Goal: Task Accomplishment & Management: Manage account settings

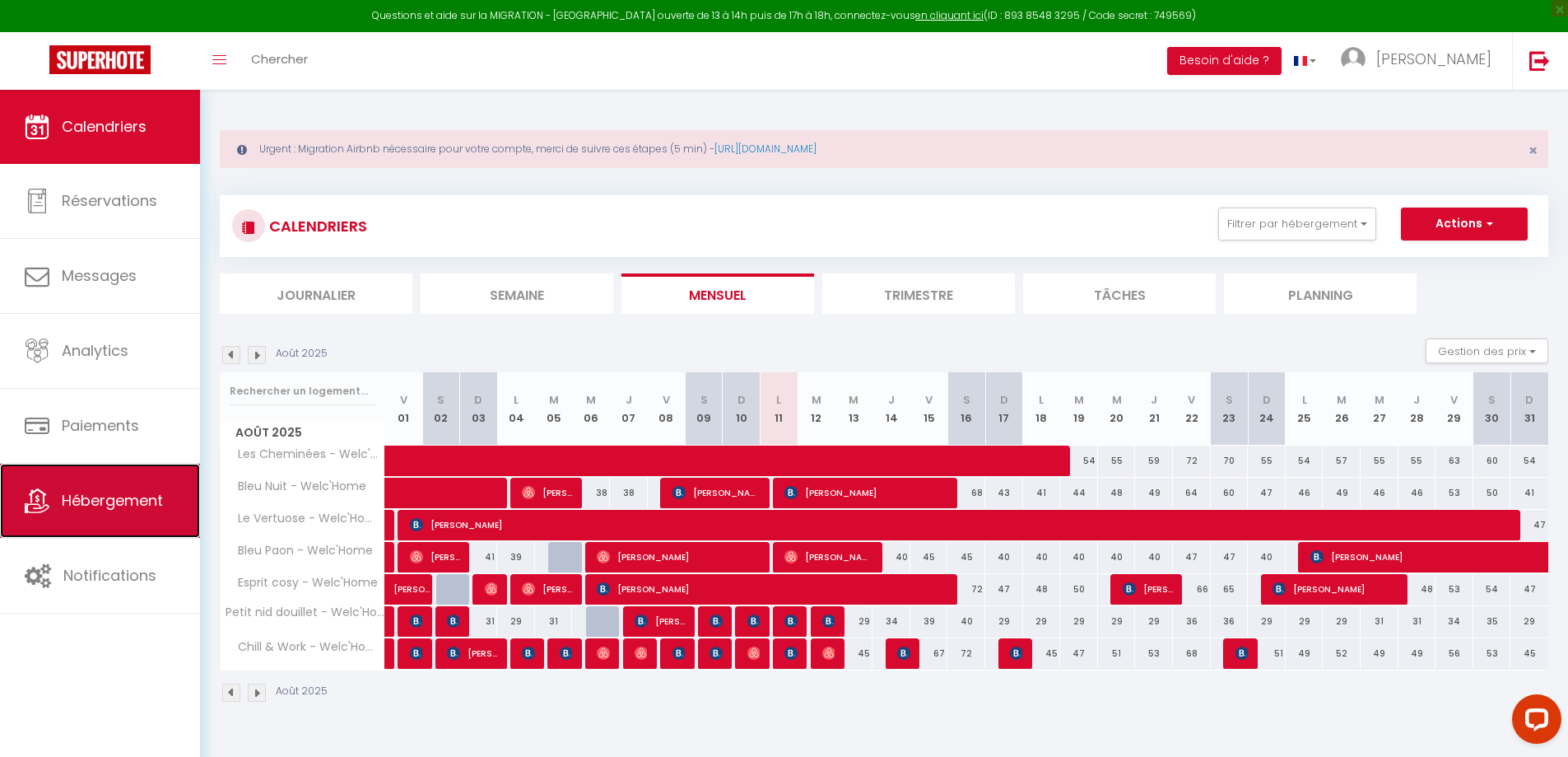
click at [137, 499] on span "Hébergement" at bounding box center [113, 500] width 102 height 20
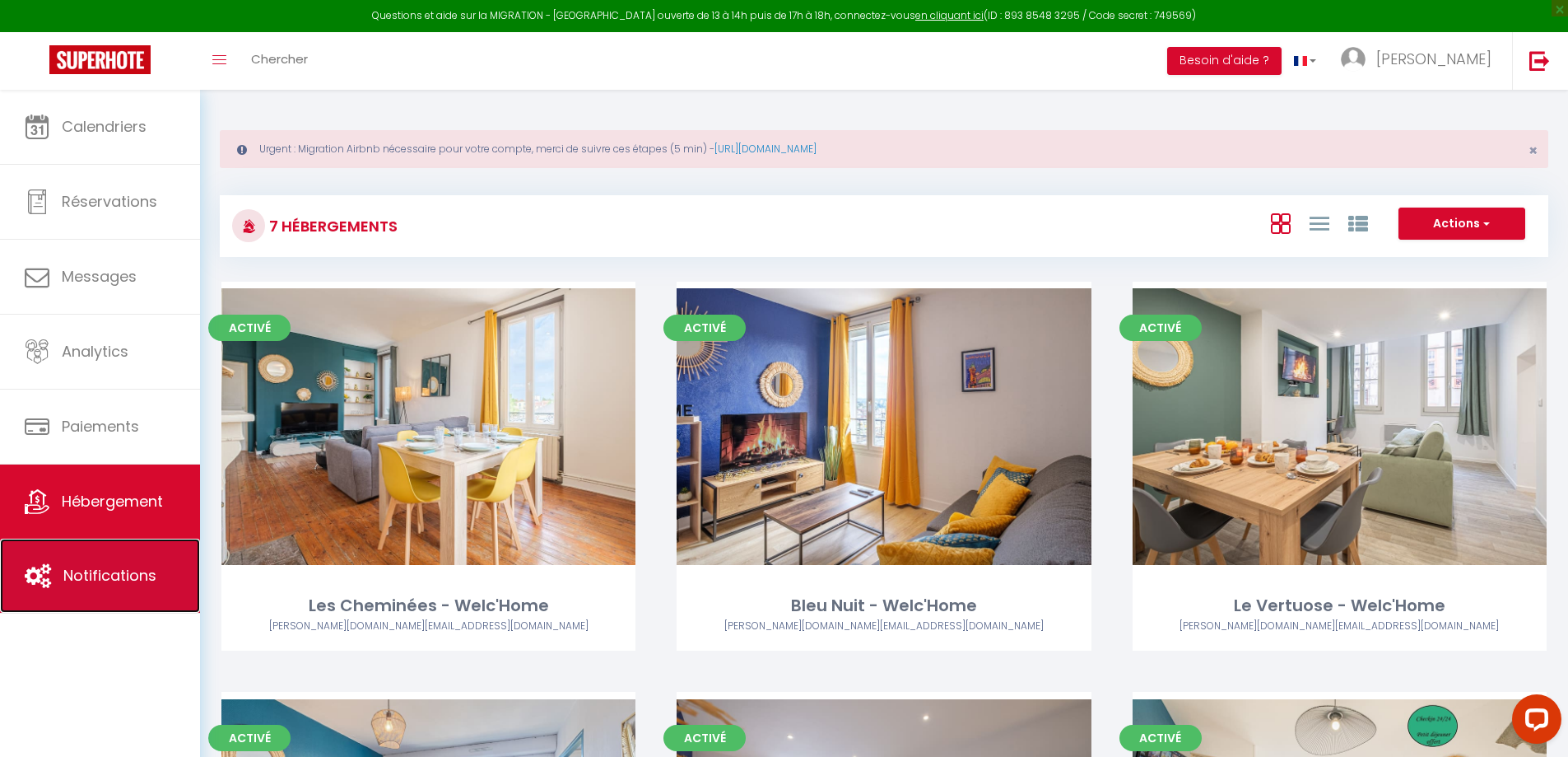
click at [114, 574] on span "Notifications" at bounding box center [110, 575] width 93 height 20
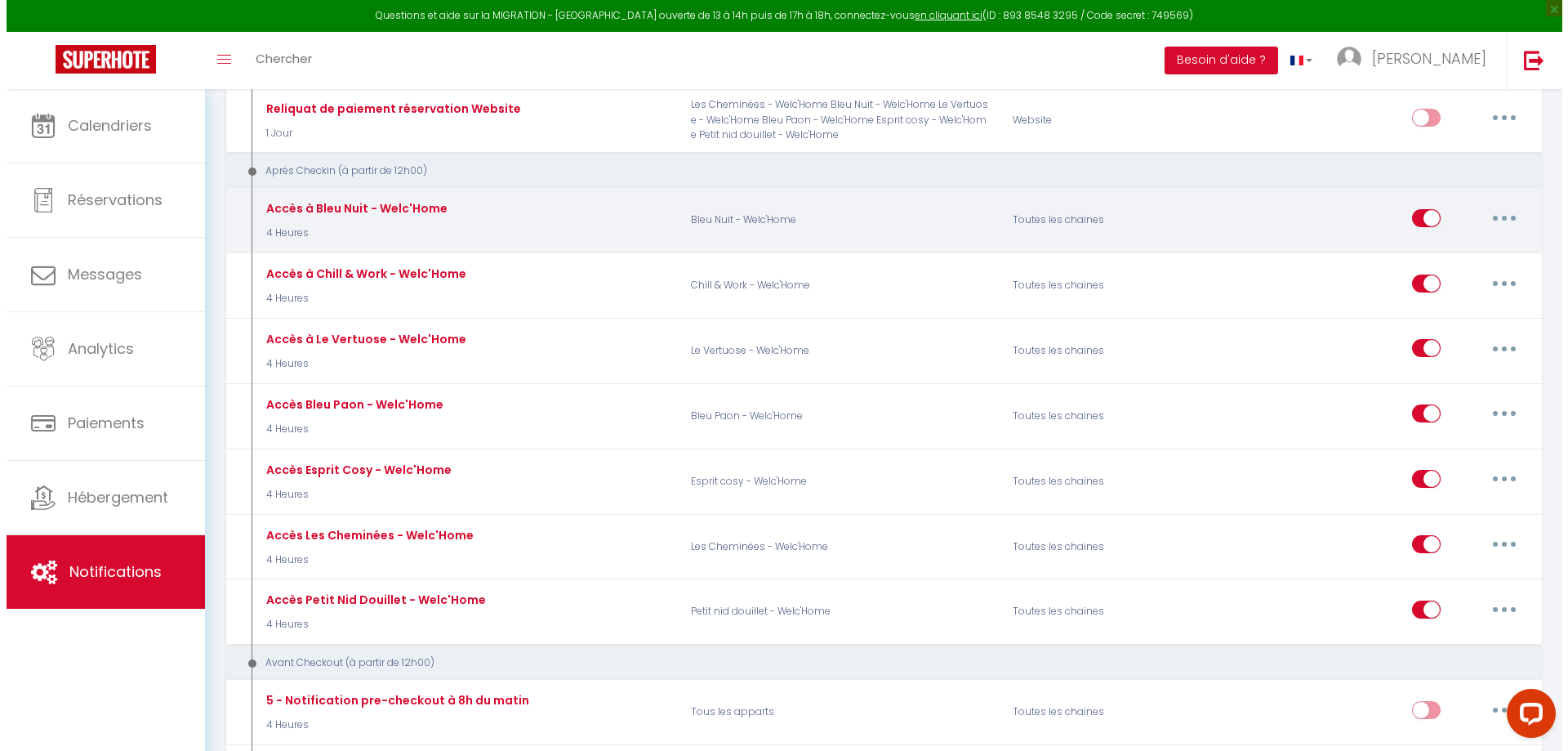
scroll to position [735, 0]
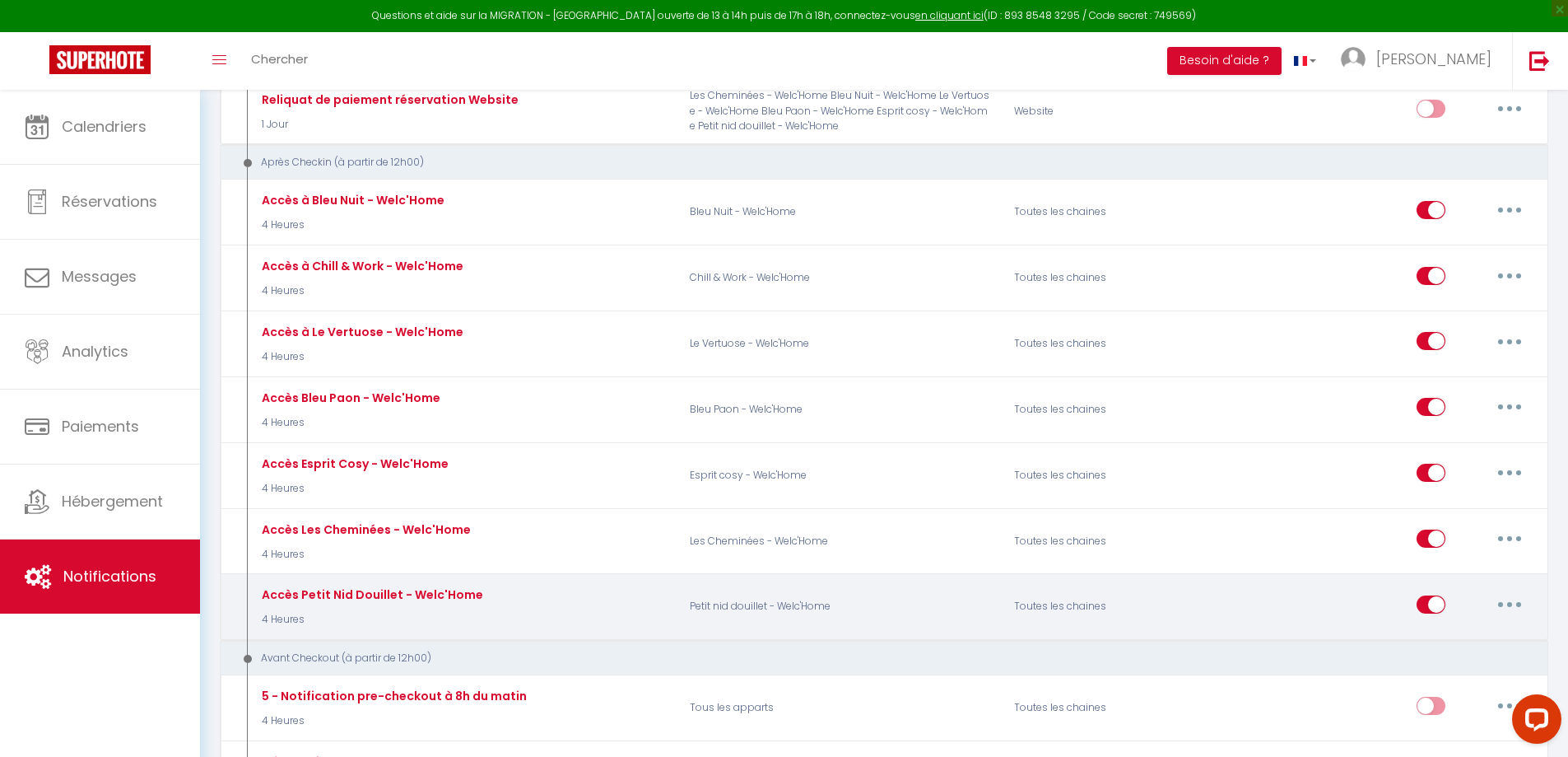
click at [1513, 604] on button "button" at bounding box center [1510, 604] width 46 height 27
click at [1450, 645] on link "Editer" at bounding box center [1466, 641] width 122 height 28
type input "Accès Petit Nid Douillet - Welc'Home"
select select "3"
select select "4 Heures"
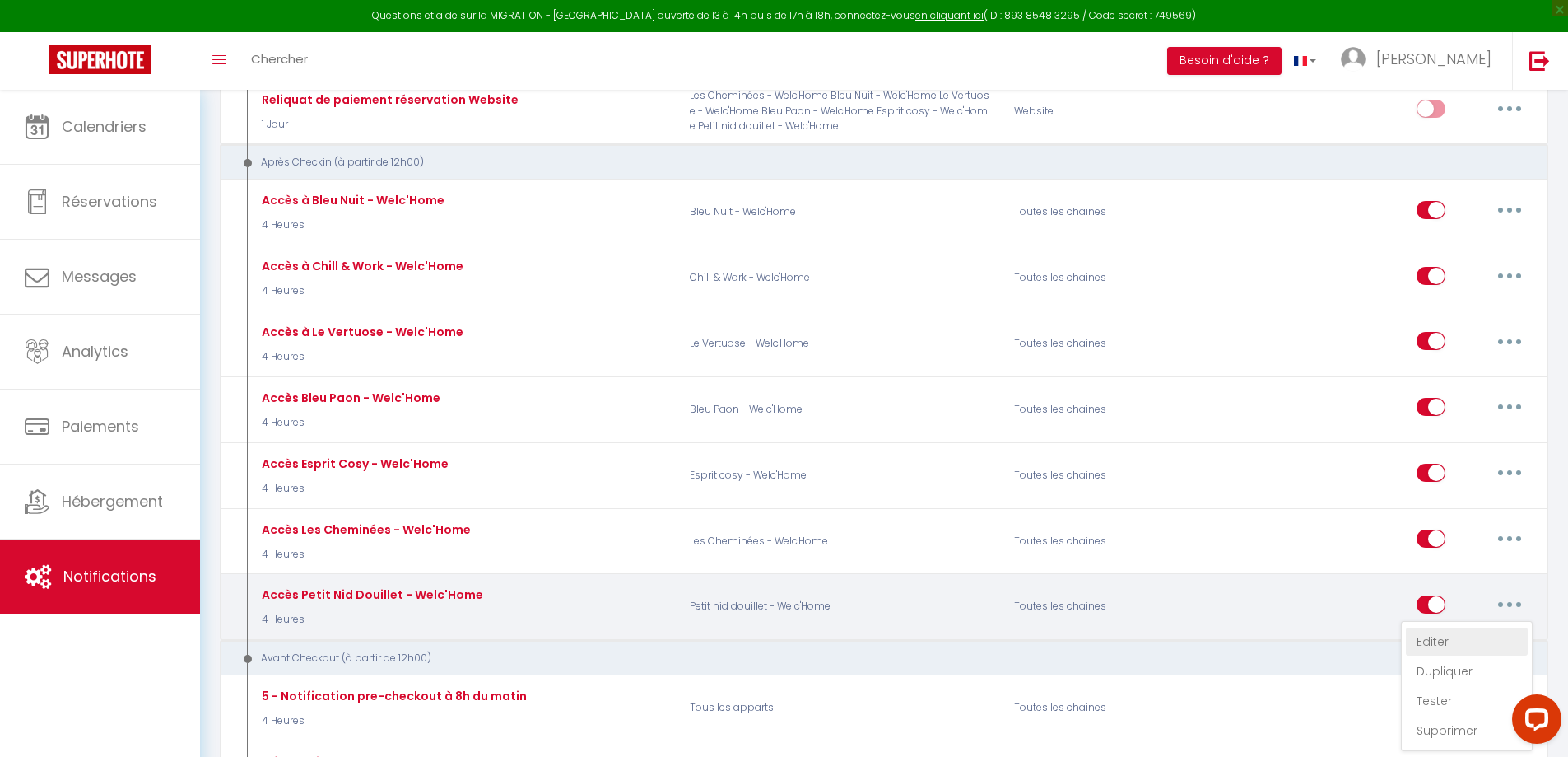
select select "if_booking_is_paid"
checkbox input "true"
checkbox input "false"
radio input "true"
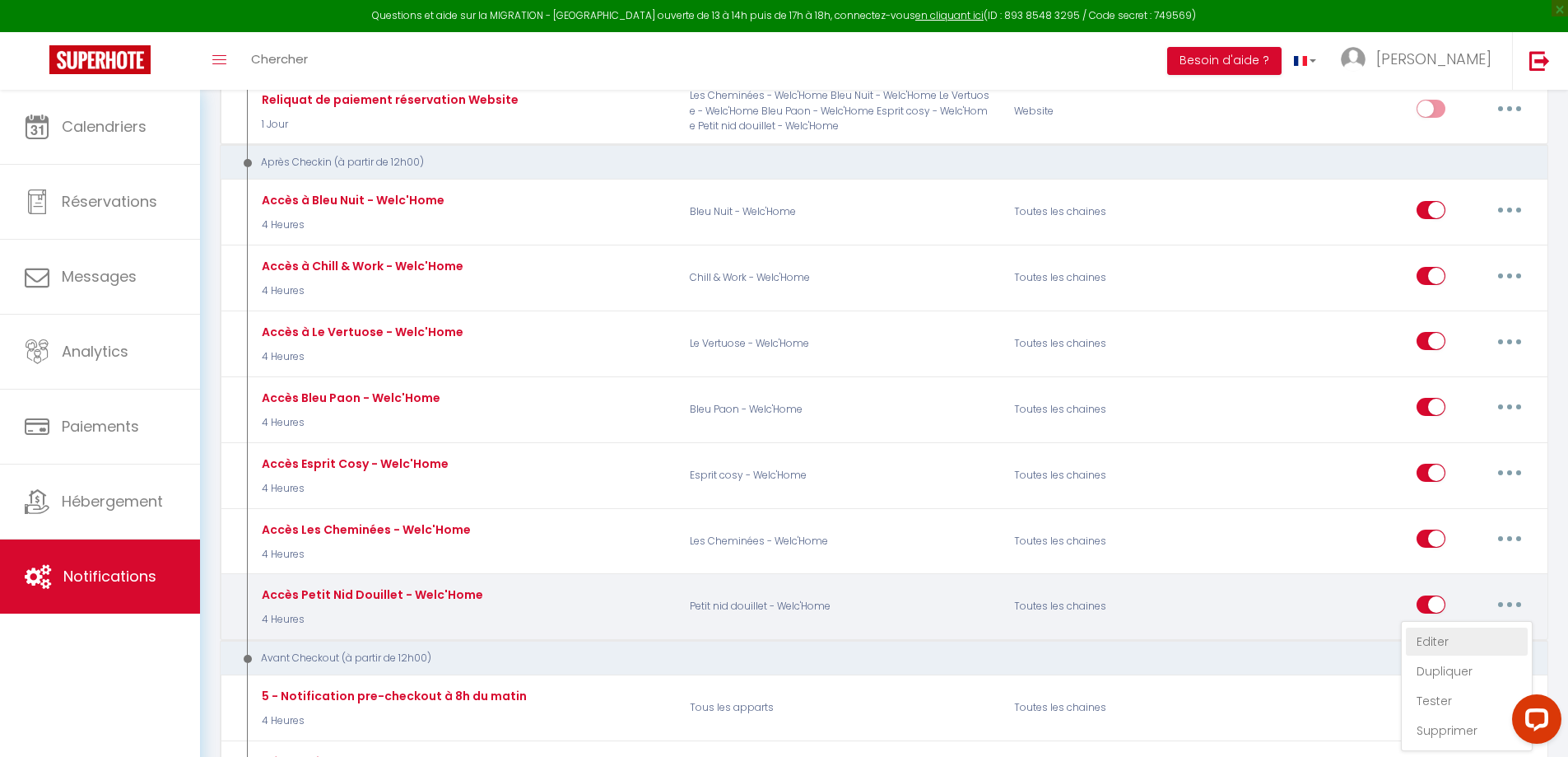
type input "Votre accès à Petit Nid Douillet - Welc'Home"
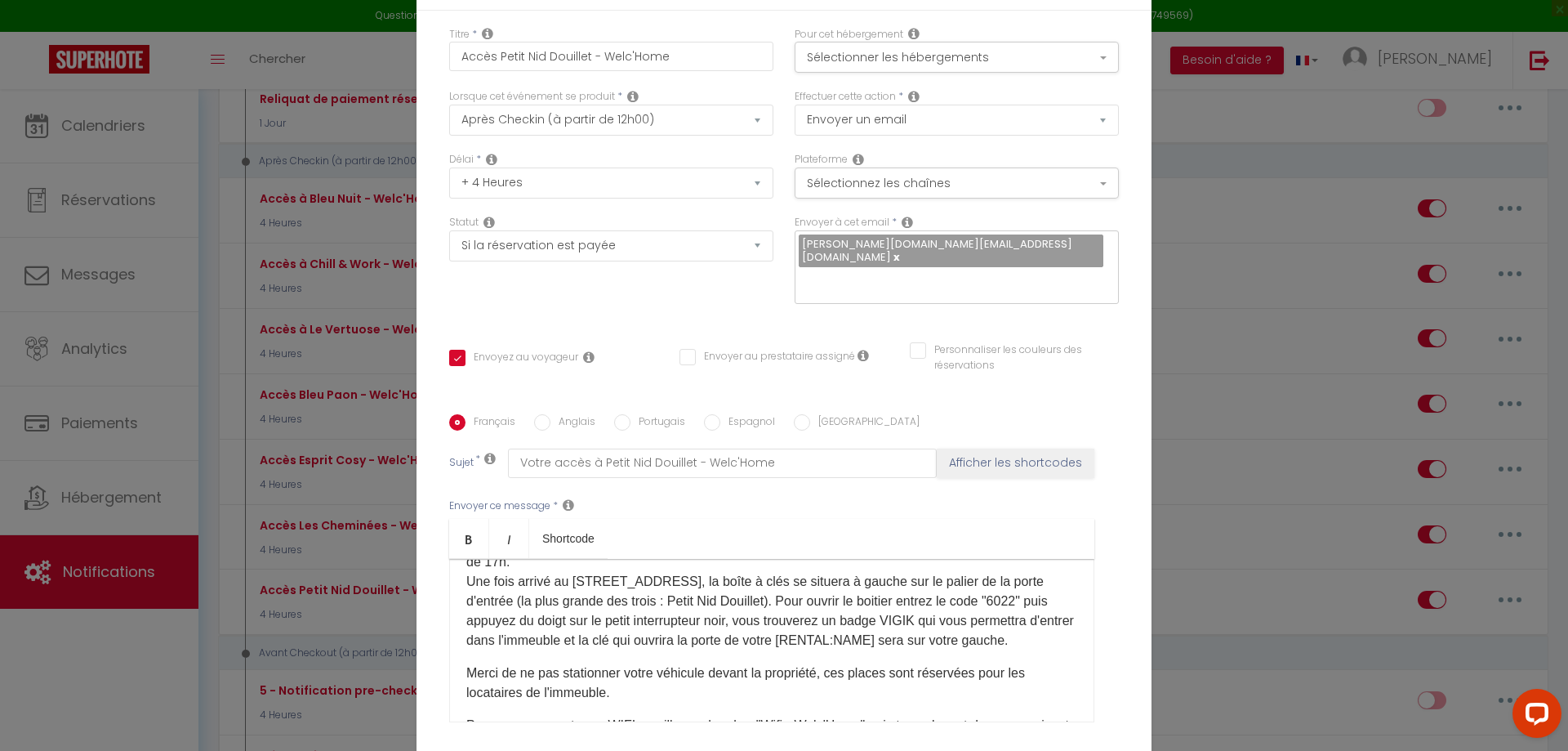
scroll to position [163, 0]
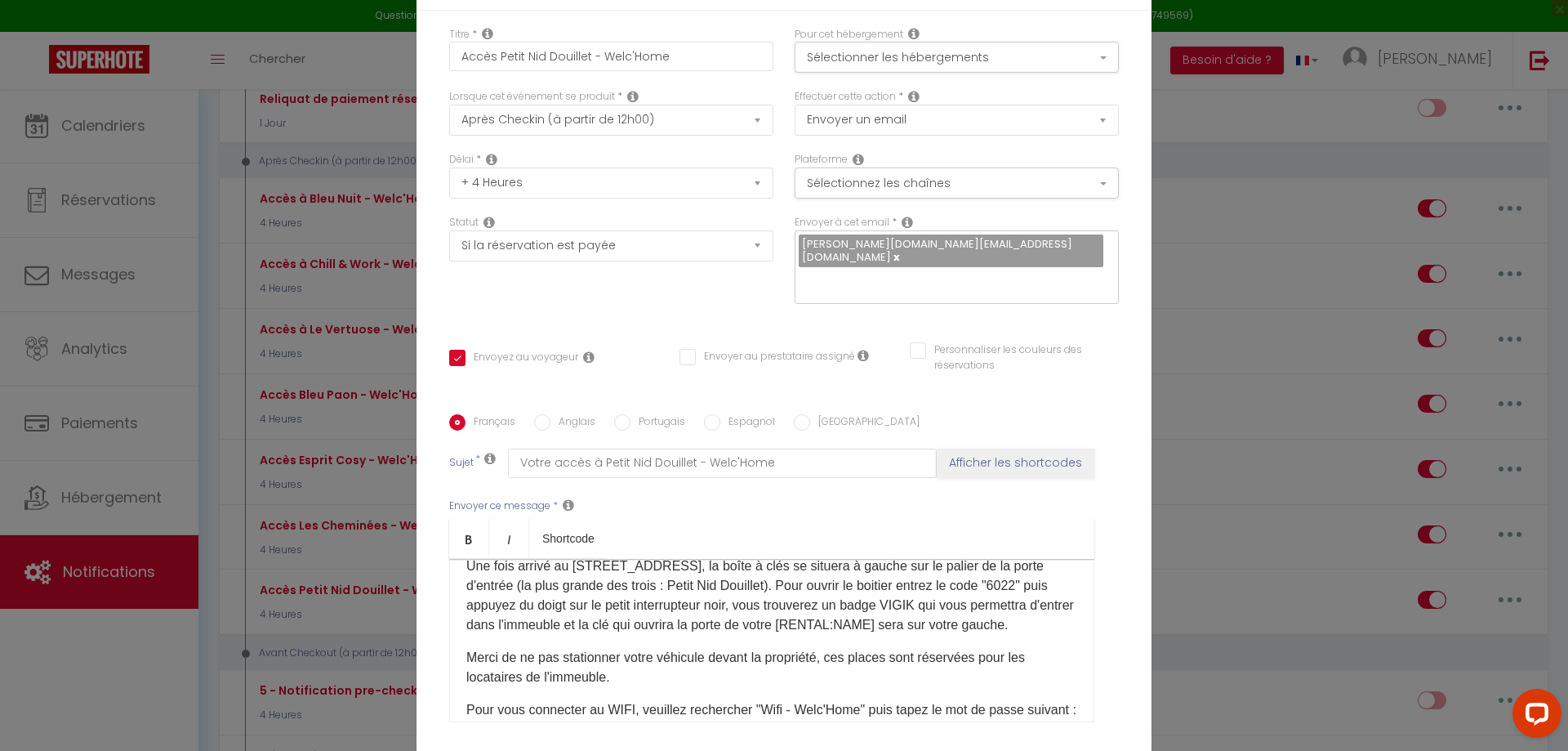
click at [1022, 580] on p "Je vous laisse maintenant toutes les consignes pour une entrée autonome qui peu…" at bounding box center [772, 576] width 611 height 117
click at [536, 418] on input "Anglais" at bounding box center [543, 423] width 17 height 17
radio input "true"
checkbox input "true"
checkbox input "false"
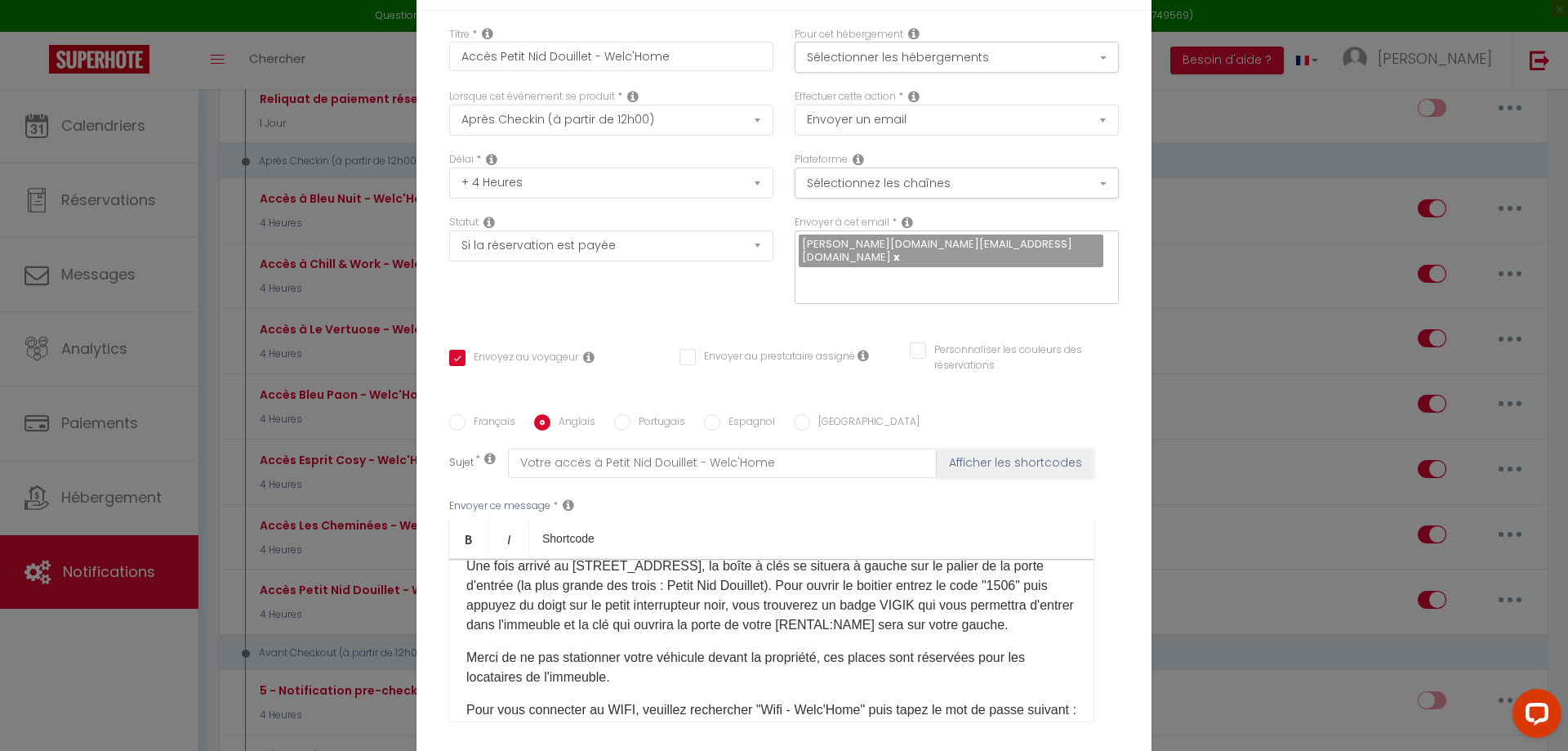
checkbox input "false"
type input "Your access to Petit Nid Douillet - Welc'Home"
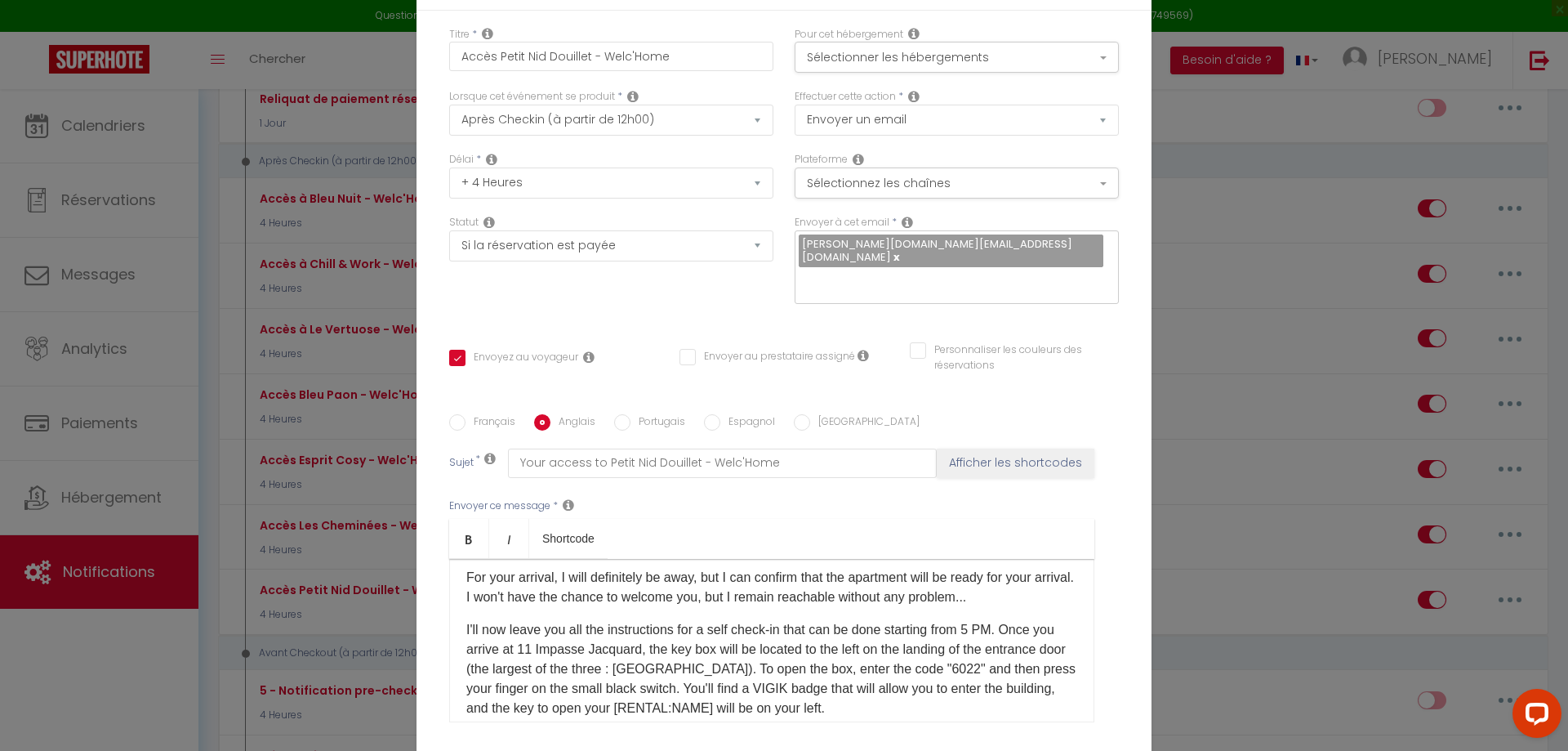
scroll to position [0, 0]
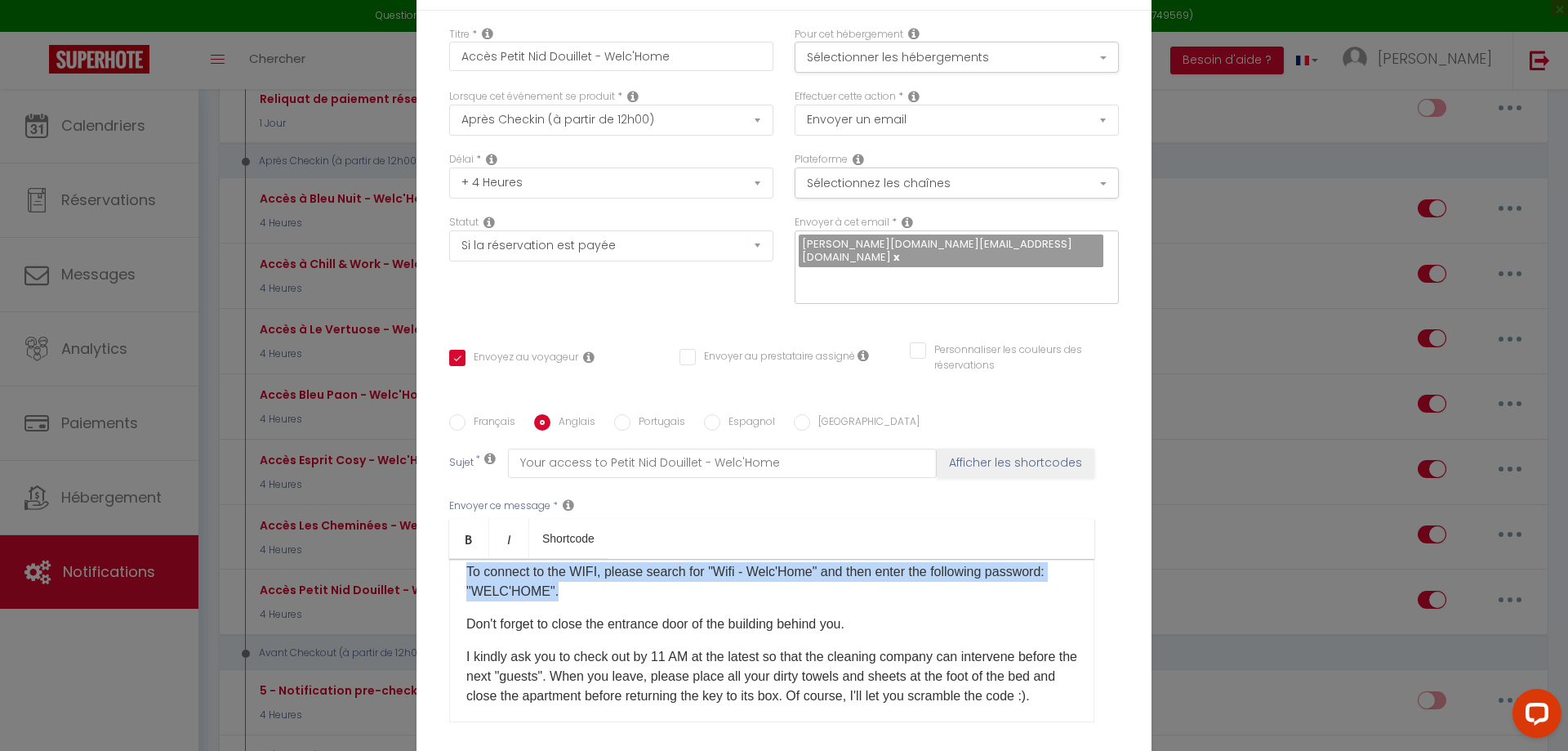
drag, startPoint x: 1039, startPoint y: 706, endPoint x: 1040, endPoint y: 589, distance: 117.0
click at [1040, 589] on div "Hello [GUEST:FIRST_NAME]​, For your arrival, I will definitely be away, but I c…" at bounding box center [772, 640] width 646 height 163
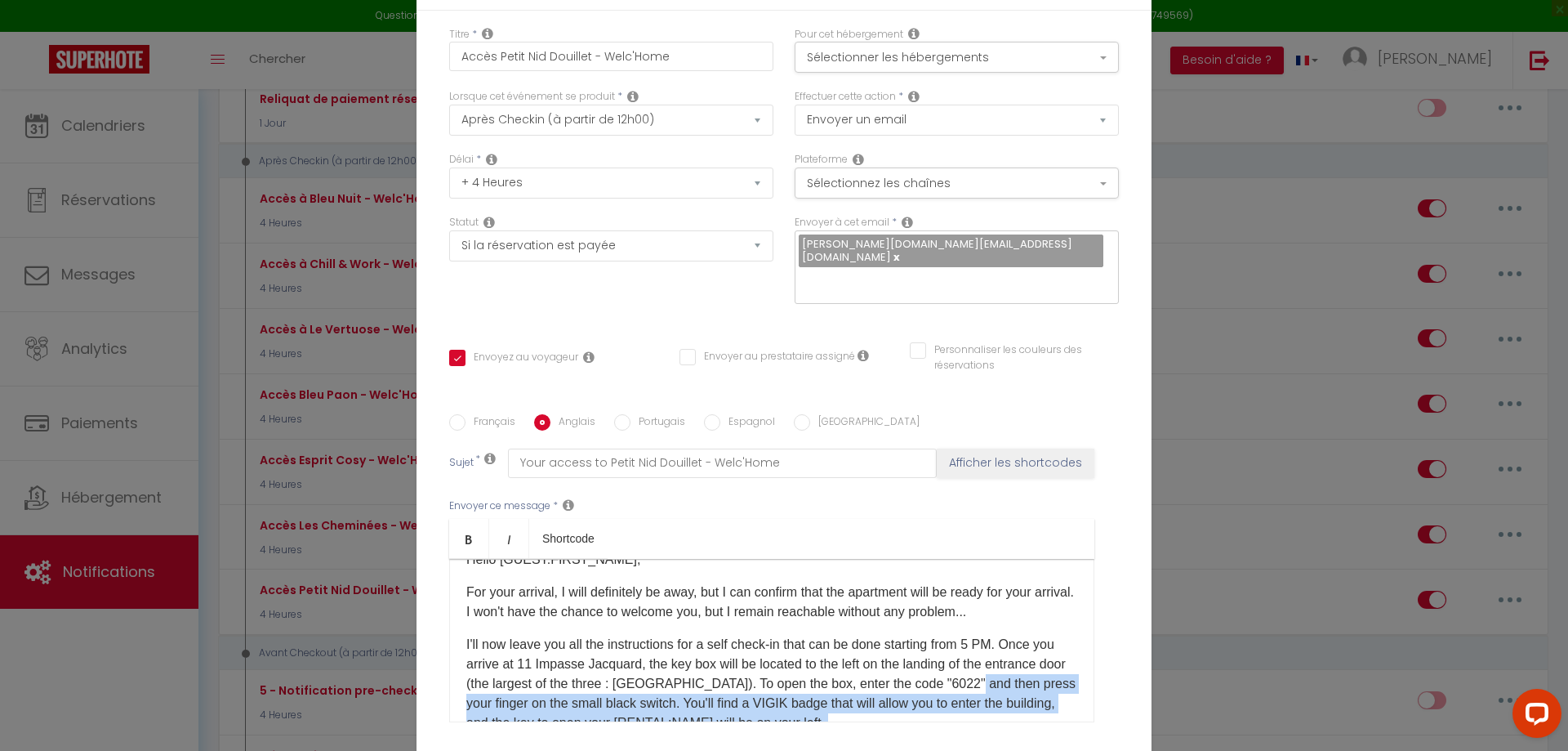
scroll to position [17, 0]
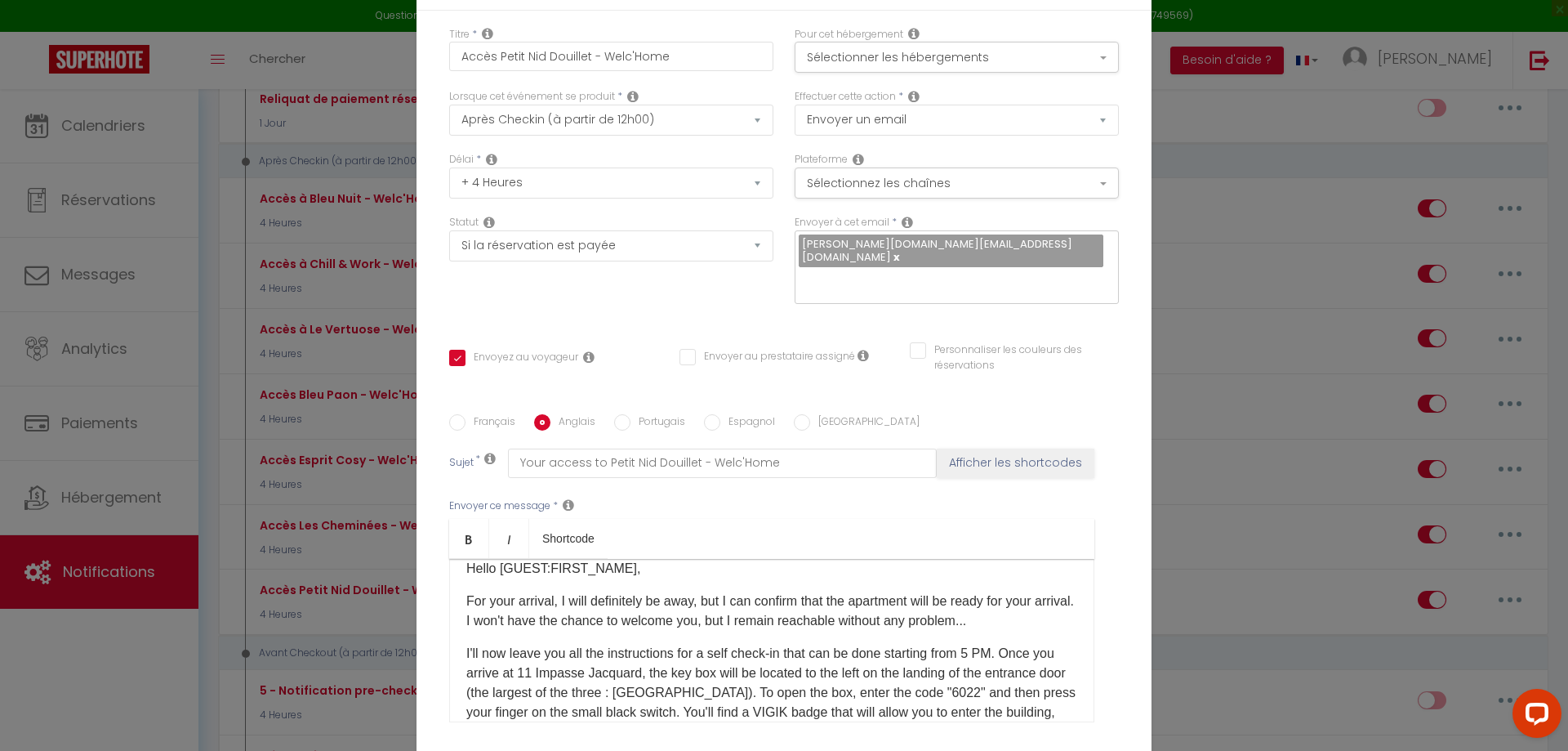
click at [1033, 685] on p "I'll now leave you all the instructions for a self check-in that can be done st…" at bounding box center [772, 692] width 611 height 98
click at [631, 414] on label "Portugais" at bounding box center [658, 424] width 55 height 18
click at [631, 414] on input "Portugais" at bounding box center [623, 423] width 17 height 17
radio input "true"
checkbox input "true"
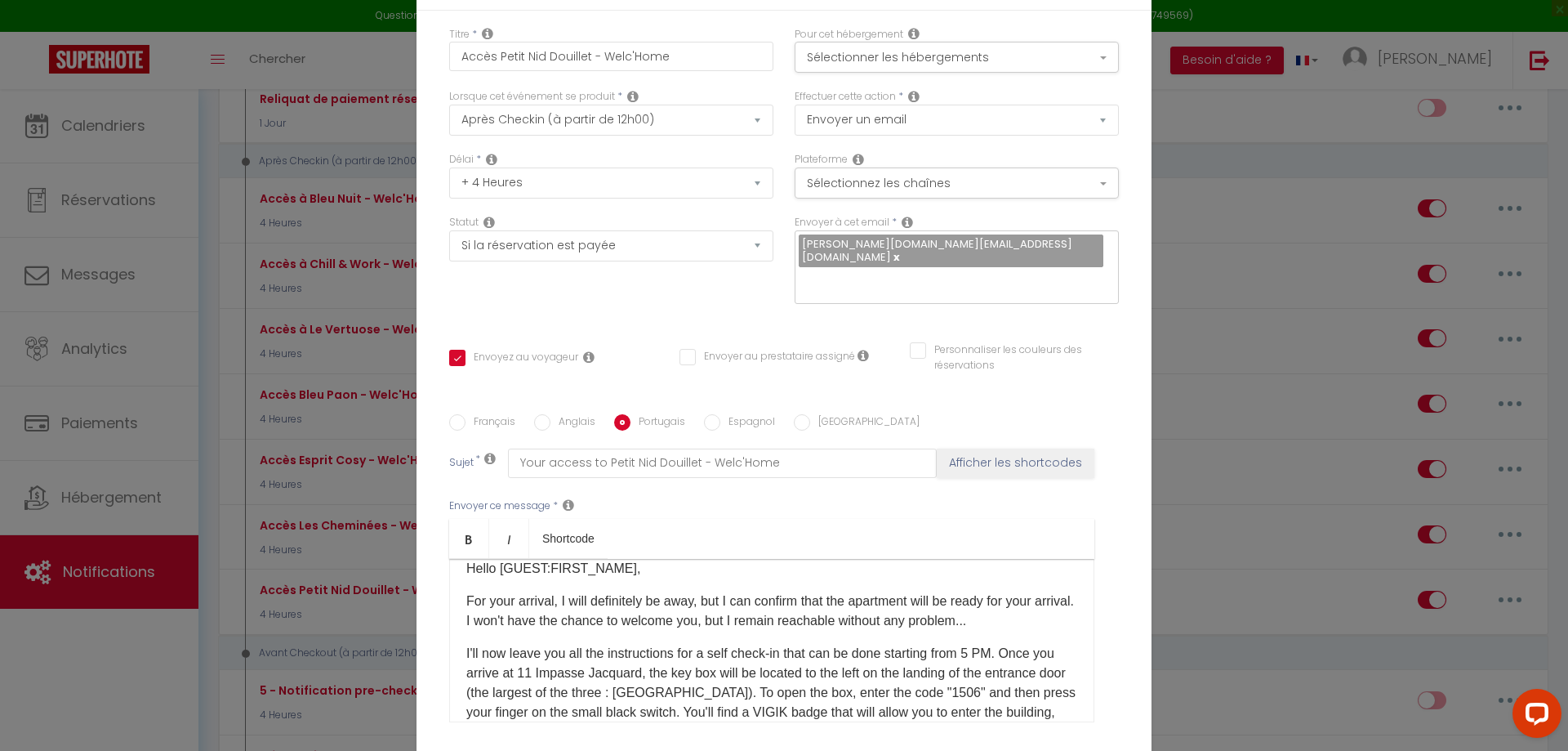
checkbox input "false"
type input "Seu acesso a Petit Nid Douillet - Welc'Home"
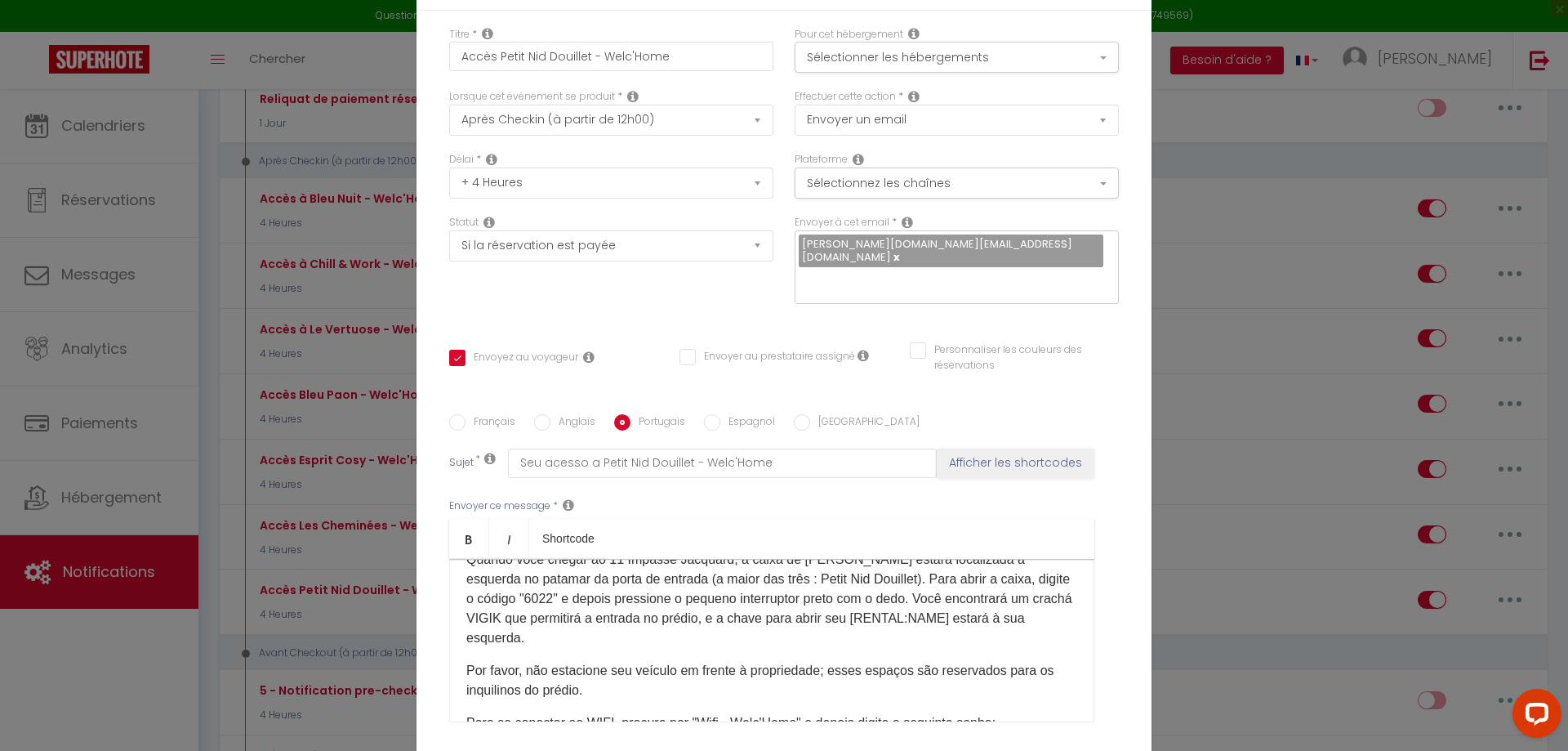
scroll to position [163, 0]
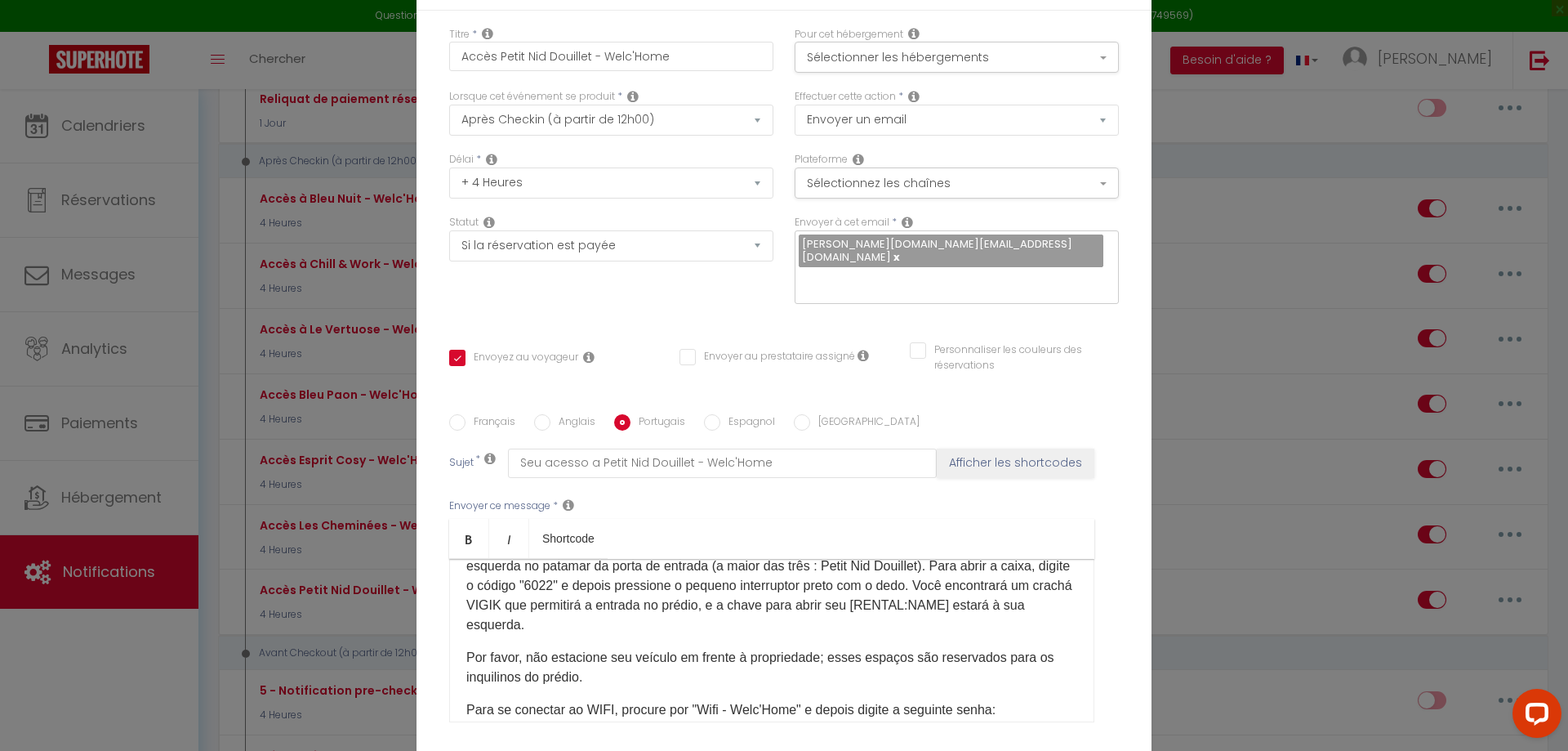
click at [490, 581] on p "Agora deixarei todas as instruções para um check-in autônomo que pode ser feito…" at bounding box center [772, 576] width 611 height 117
click at [730, 414] on label "Espagnol" at bounding box center [748, 424] width 55 height 18
click at [721, 414] on input "Espagnol" at bounding box center [712, 423] width 17 height 17
radio input "true"
checkbox input "true"
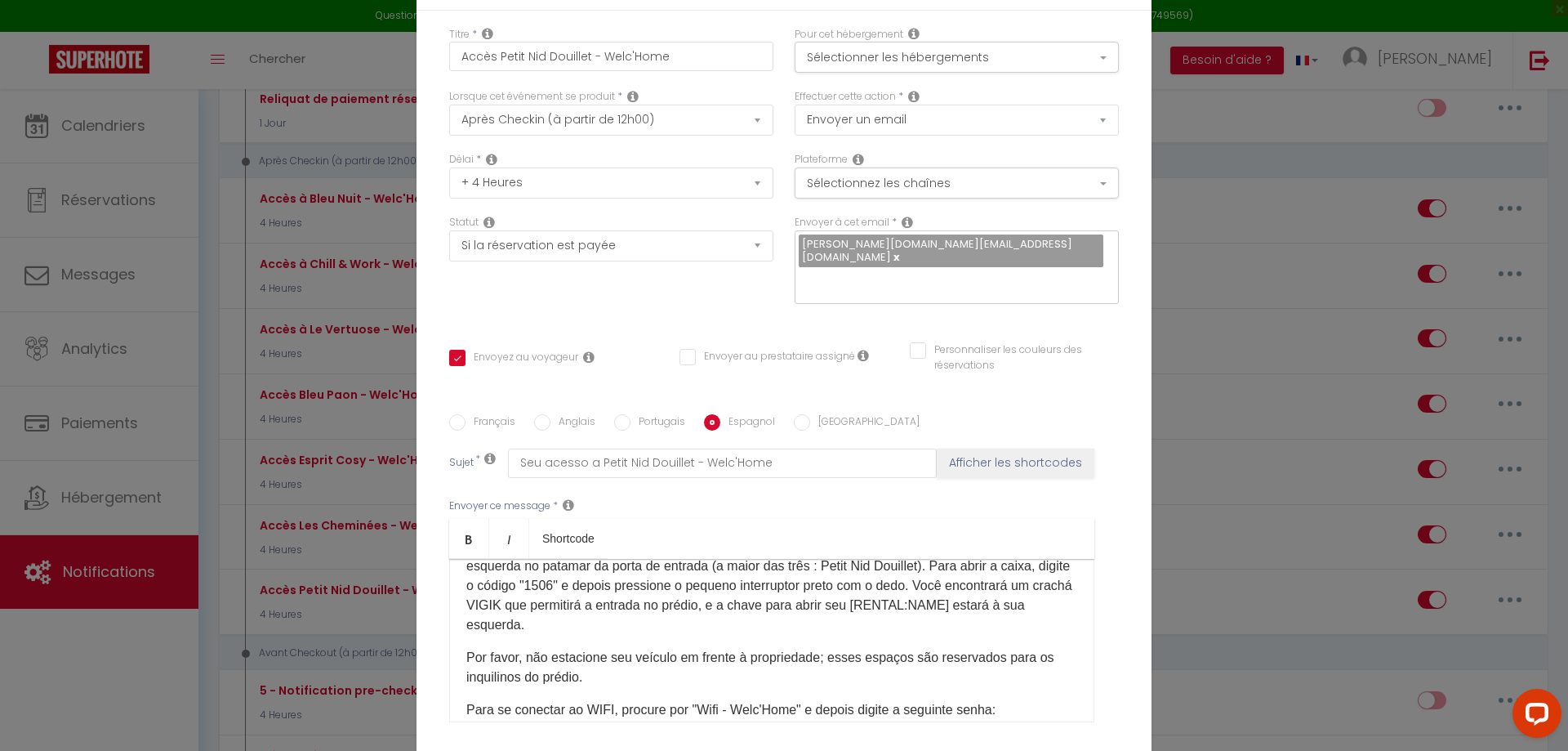
checkbox input "false"
type input "Su acceso a Petit Nid Douillet - Welc'Home"
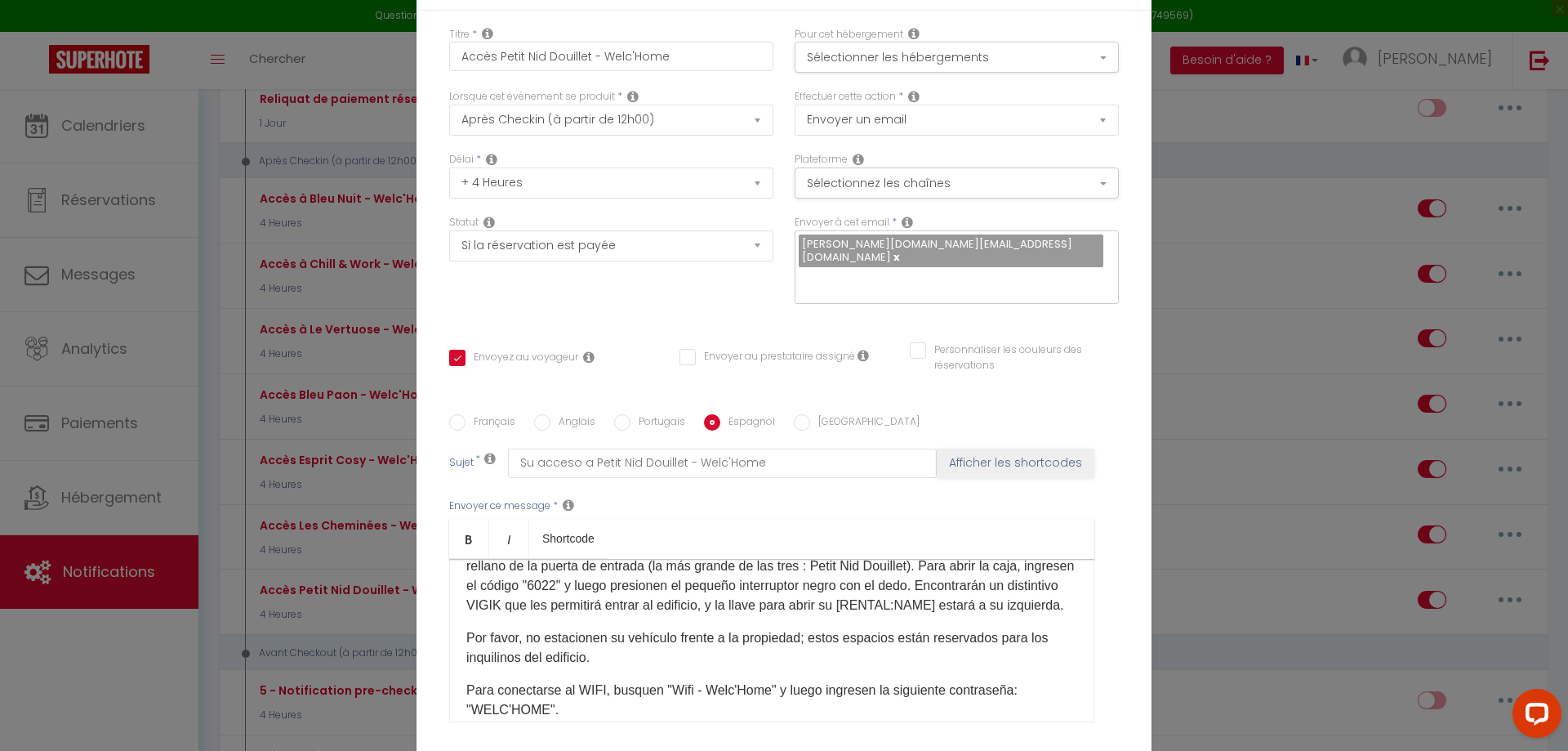
click at [632, 580] on p "Ahora les dejaré todas las instrucciones para un registro autónomo que puede re…" at bounding box center [772, 566] width 611 height 98
click at [816, 414] on label "[GEOGRAPHIC_DATA]" at bounding box center [865, 424] width 109 height 18
click at [811, 414] on input "[GEOGRAPHIC_DATA]" at bounding box center [802, 423] width 17 height 17
radio input "true"
checkbox input "true"
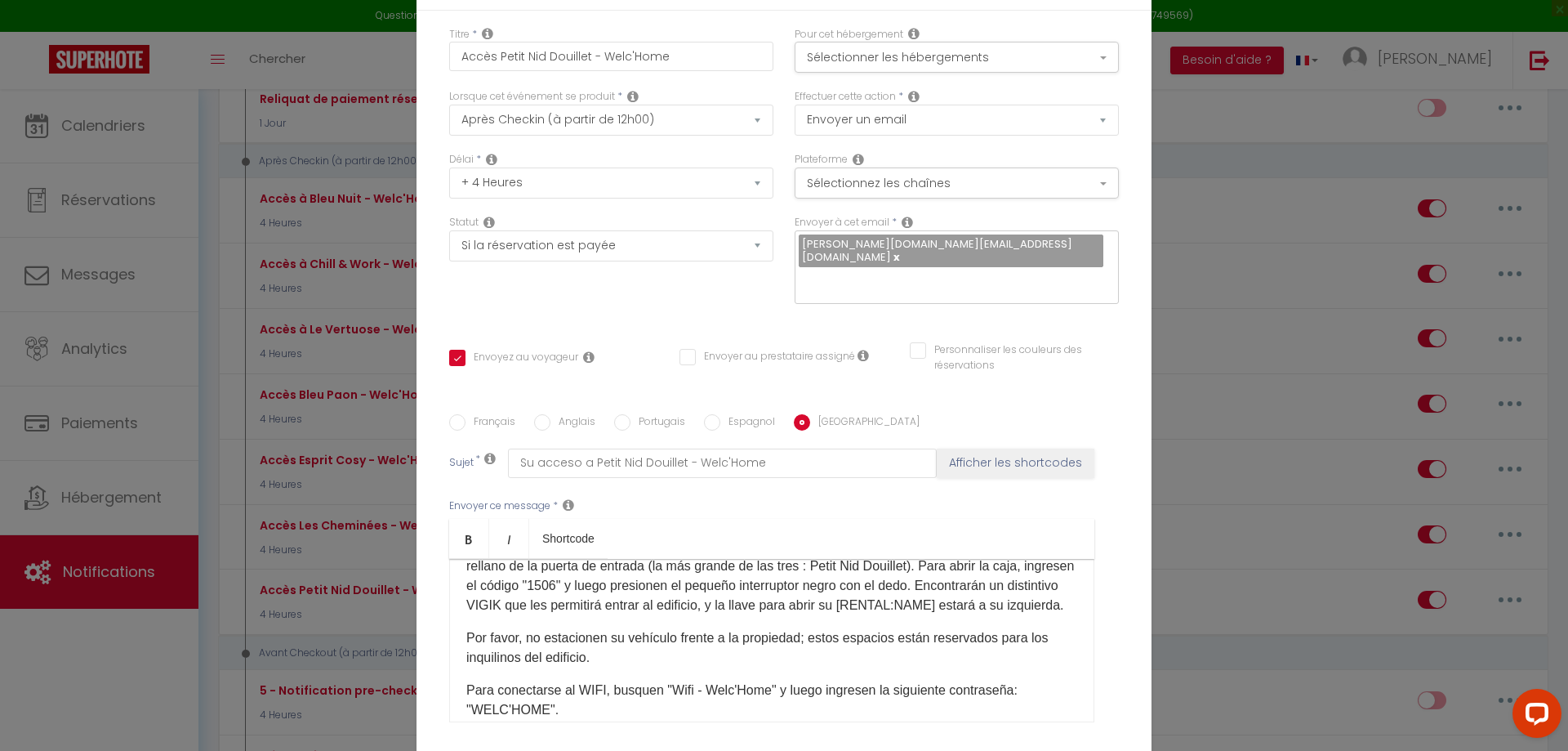
checkbox input "false"
type input "Il vostro accesso a Petit Nid Douillet - Welc'Home"
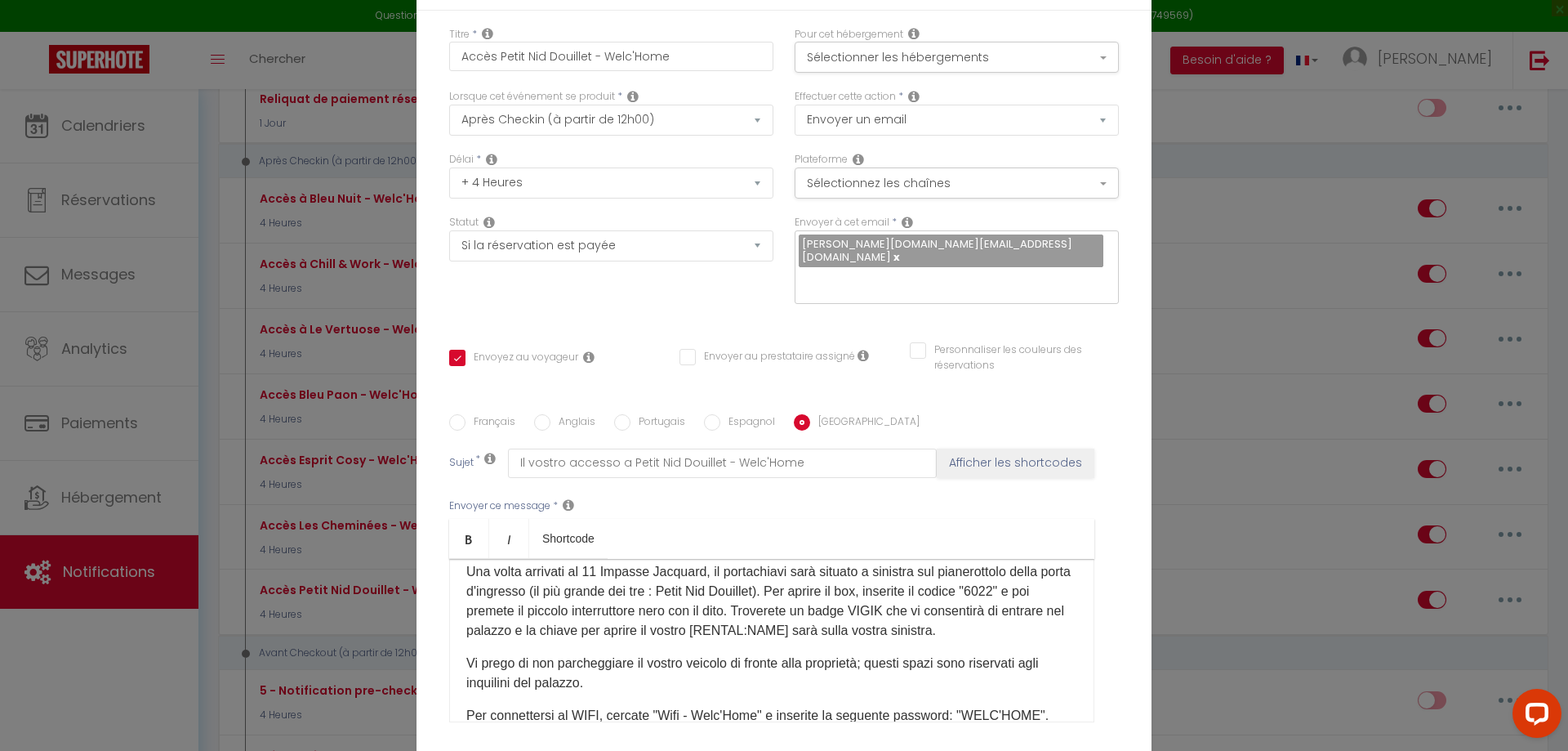
scroll to position [82, 0]
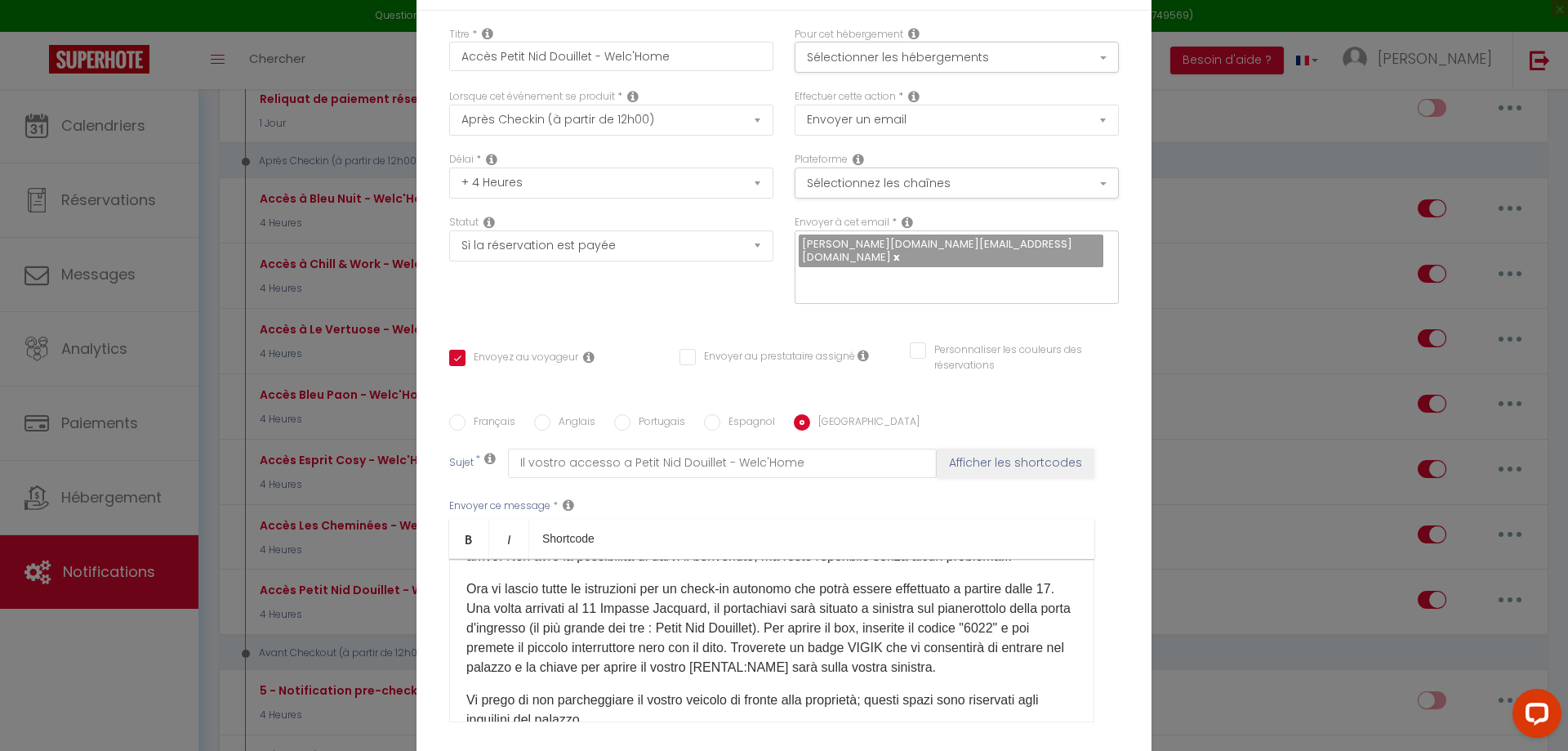
click at [490, 642] on p "Ora vi lascio tutte le istruzioni per un check-in autonomo che potrà essere eff…" at bounding box center [772, 627] width 611 height 98
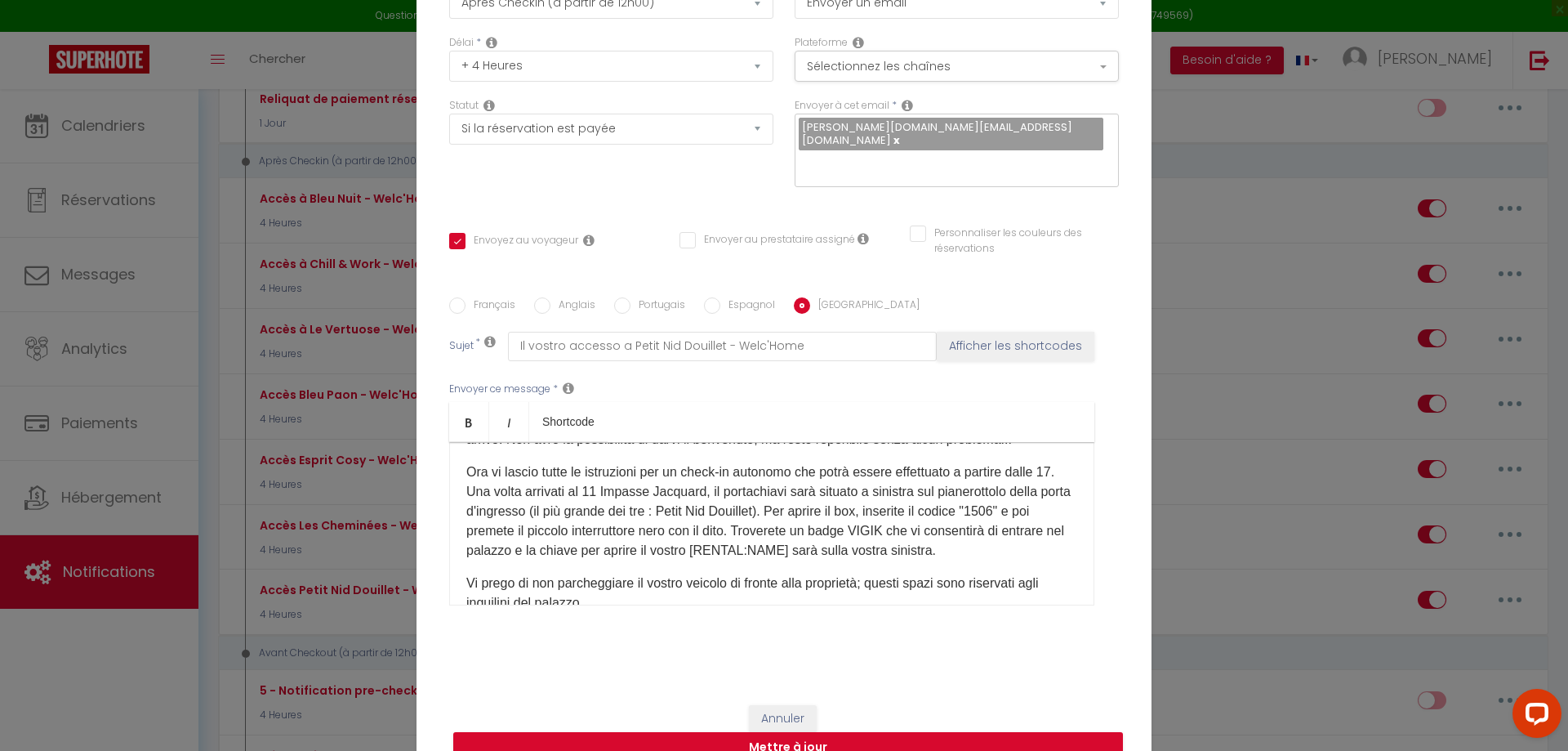
scroll to position [138, 0]
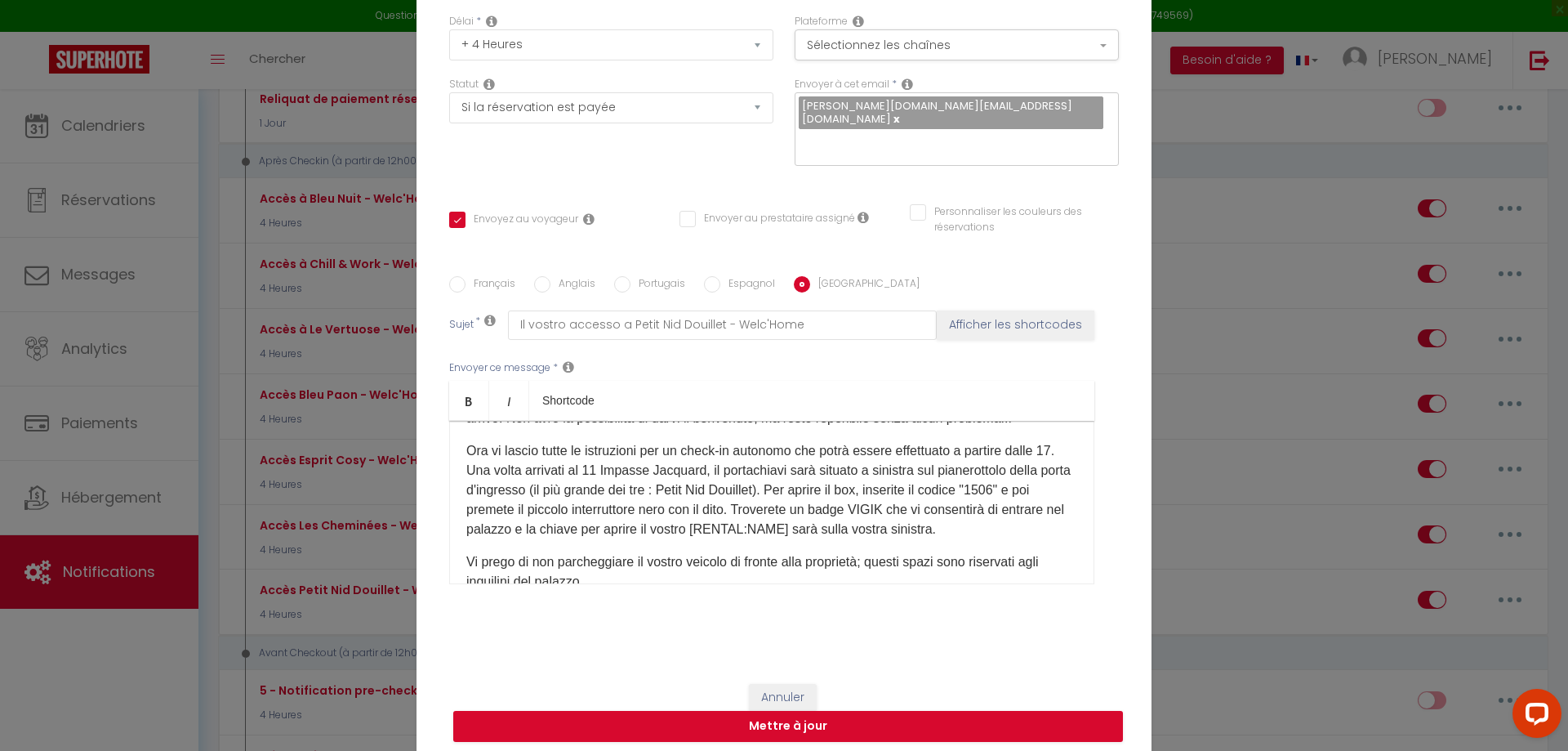
click at [804, 735] on div "Annuler Mettre à jour" at bounding box center [784, 712] width 735 height 91
click at [797, 716] on button "Mettre à jour" at bounding box center [788, 726] width 669 height 31
checkbox input "true"
checkbox input "false"
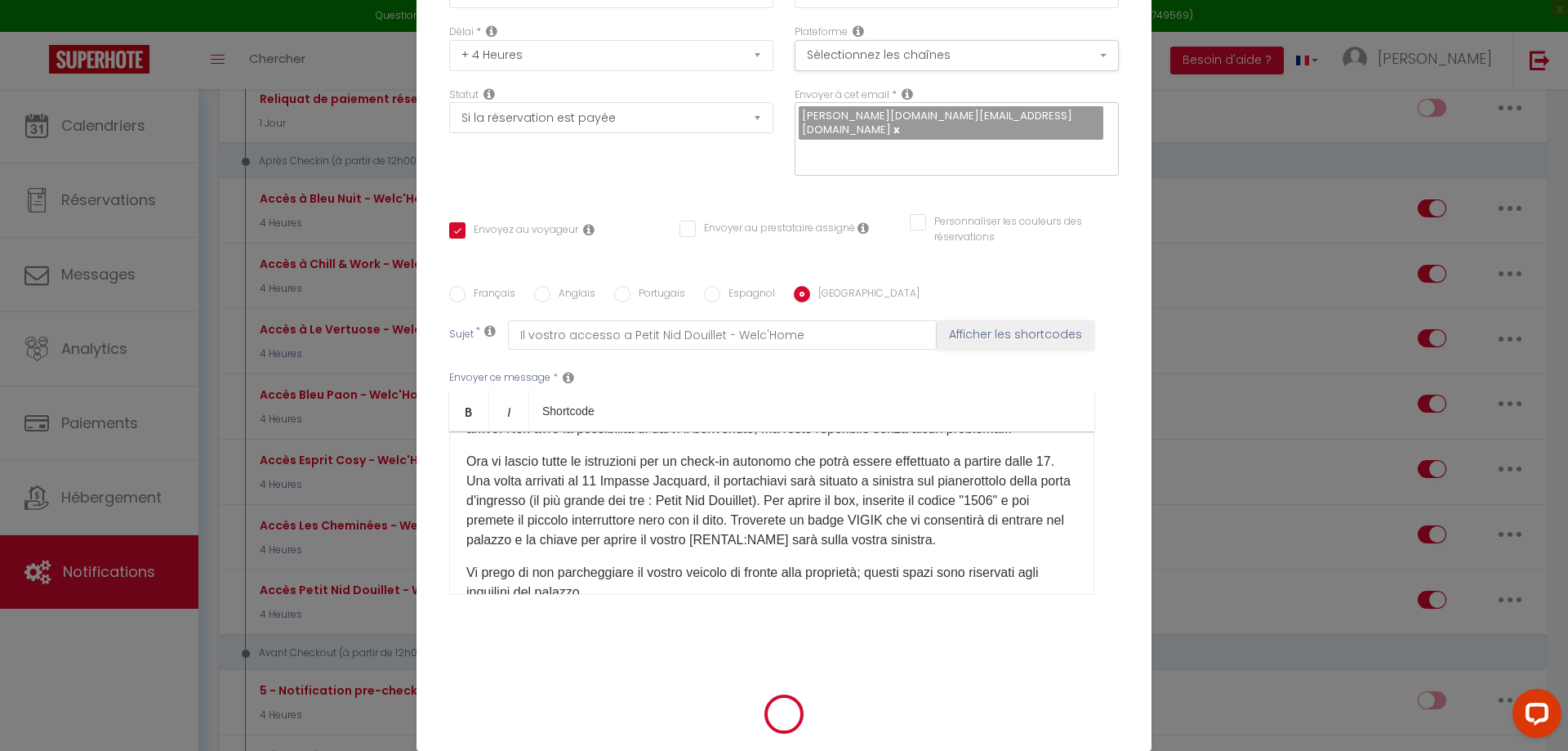
scroll to position [130, 0]
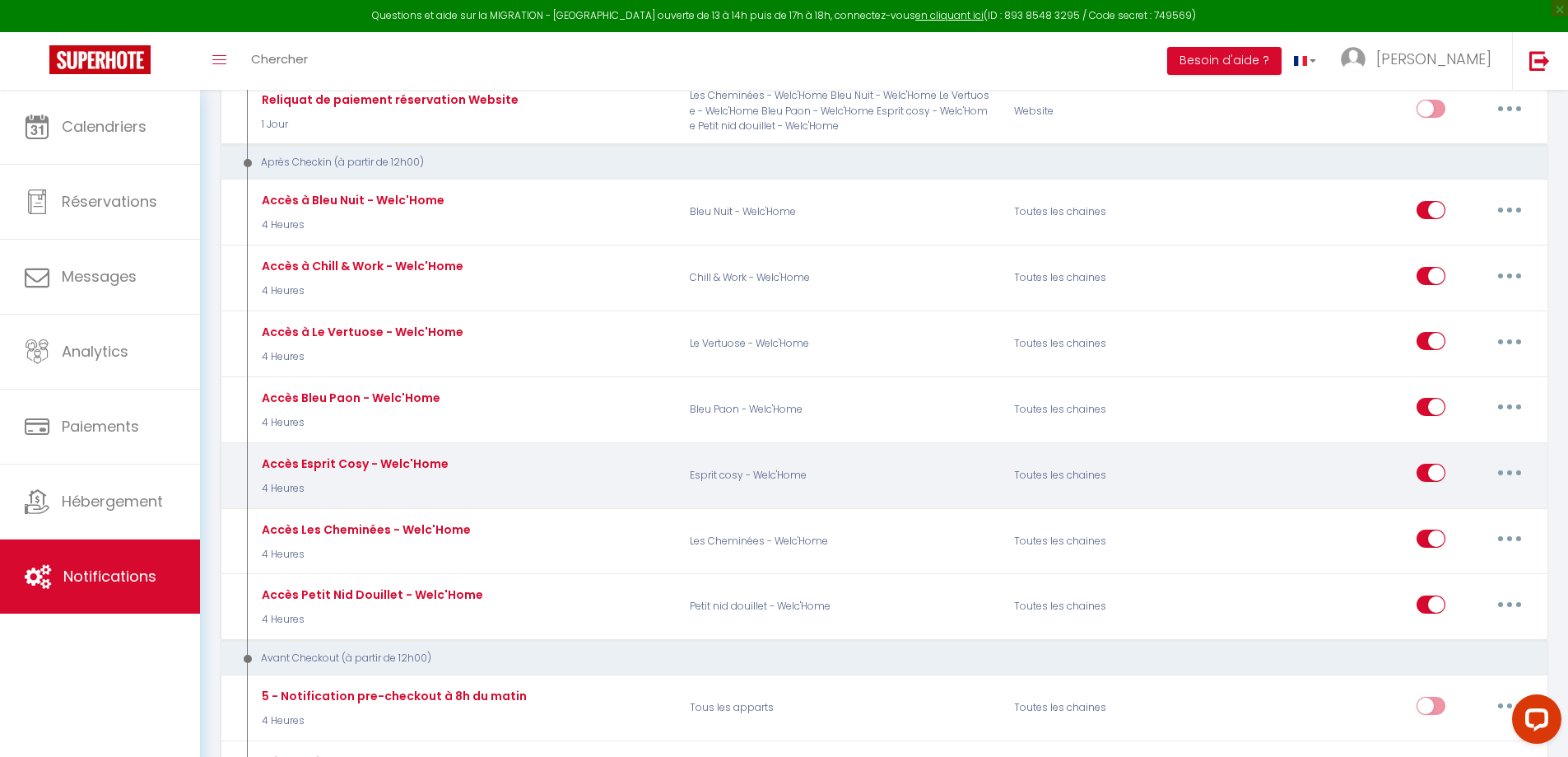
click at [1510, 476] on button "button" at bounding box center [1510, 472] width 46 height 27
click at [1428, 504] on link "Editer" at bounding box center [1466, 510] width 122 height 28
type input "Accès Esprit Cosy - Welc'Home"
select select "3"
select select "4 Heures"
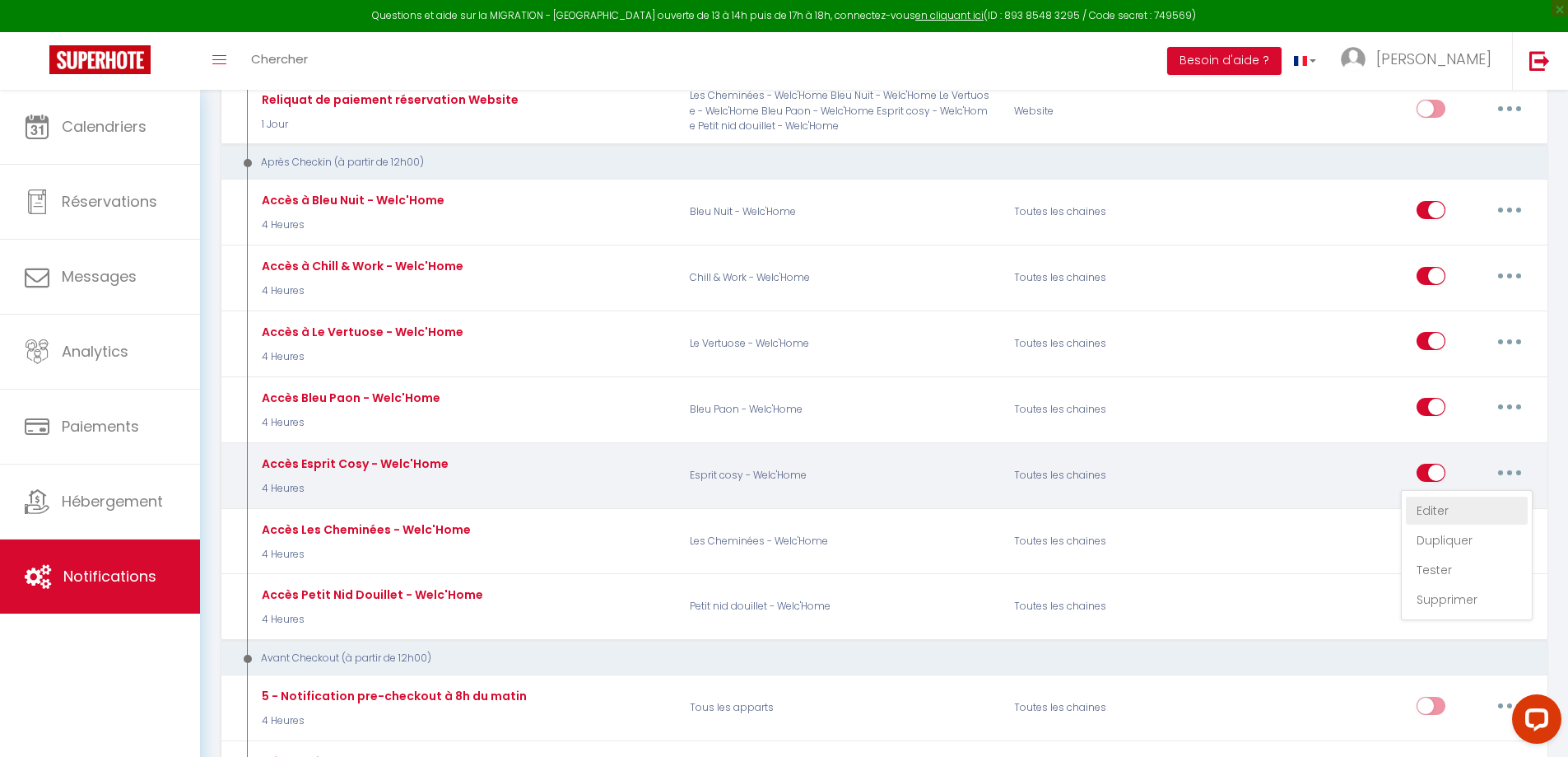
select select
checkbox input "true"
checkbox input "false"
radio input "true"
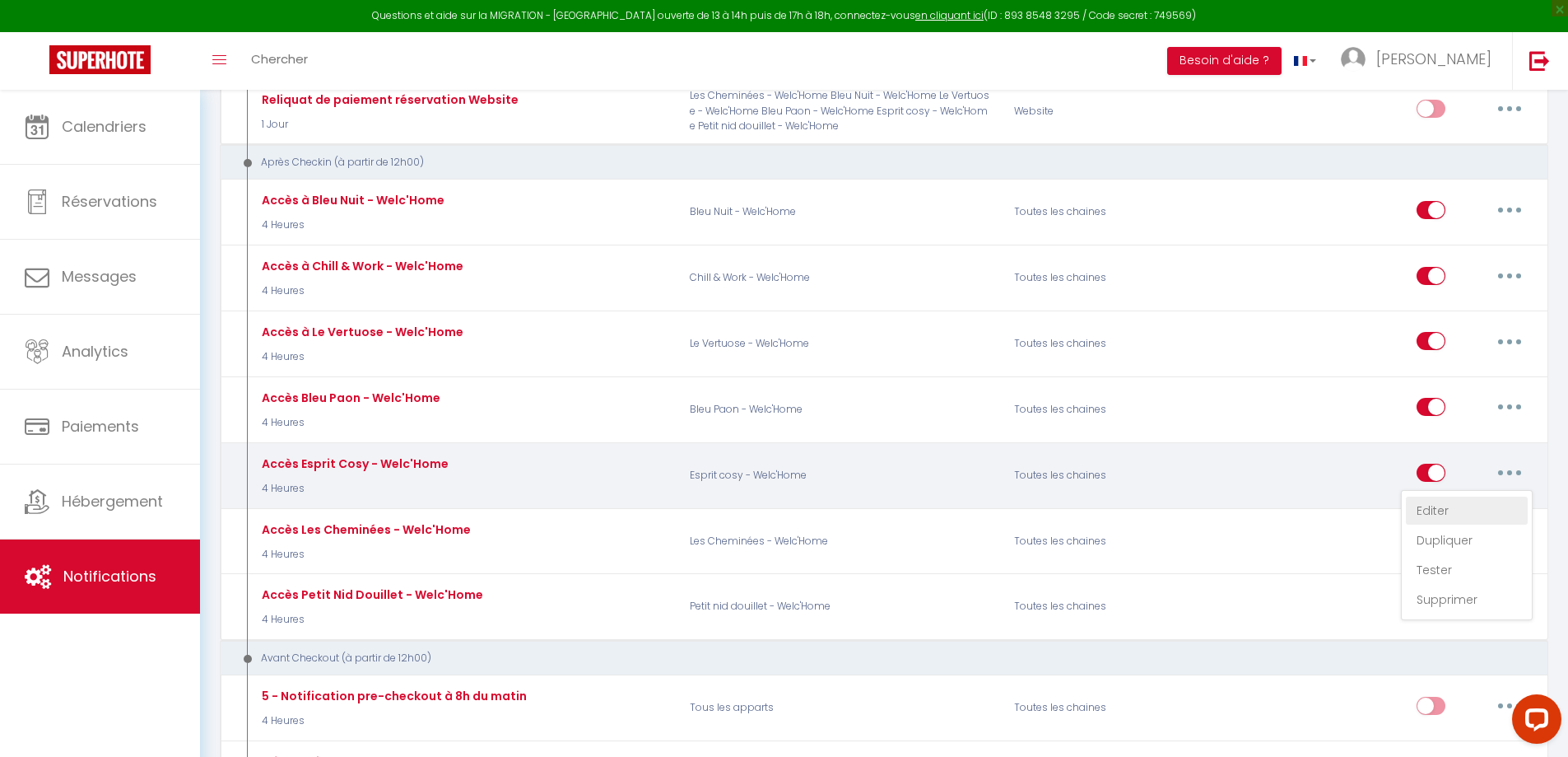
type input "Vos informations d'accès à Esprit Cosy - Welc'Home"
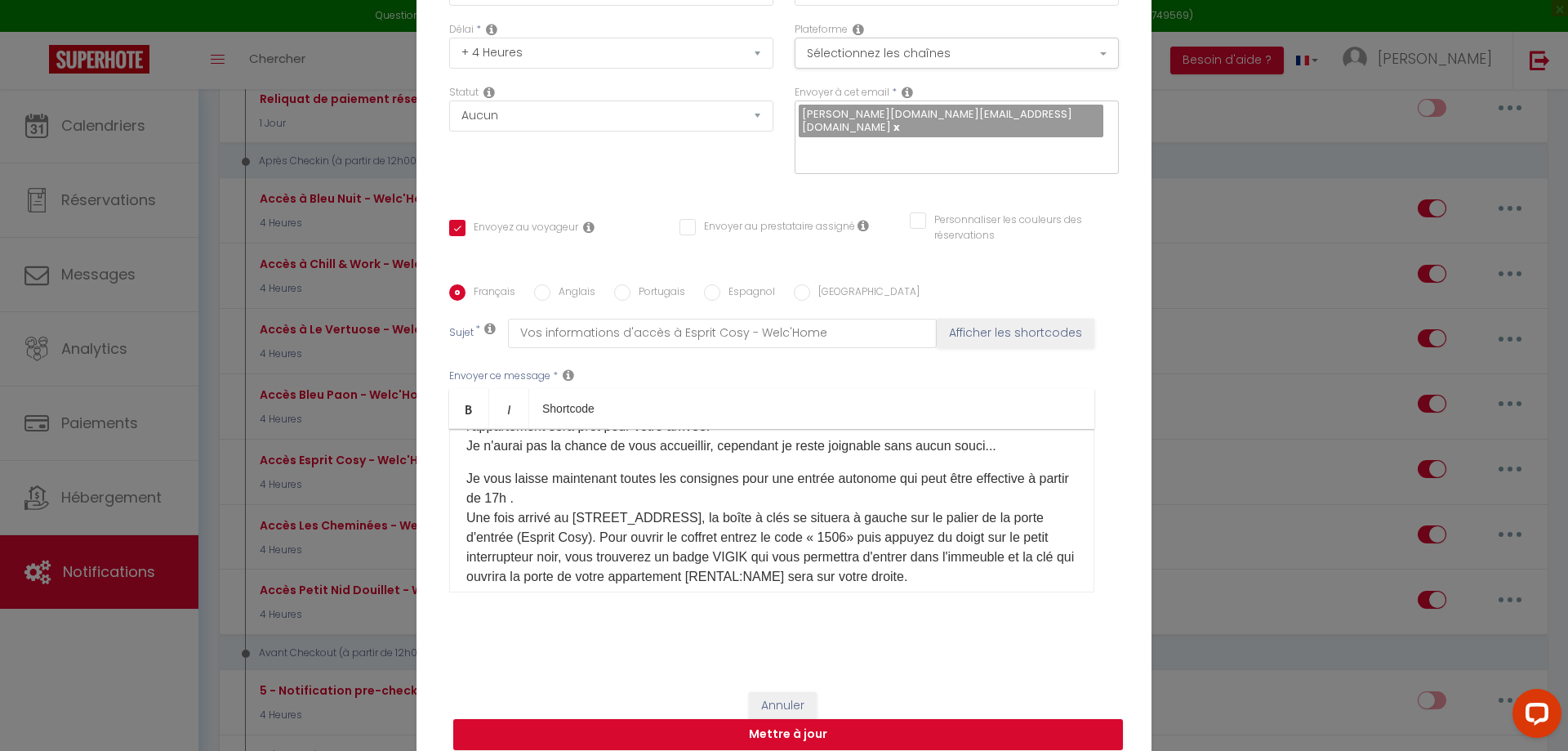
click at [556, 287] on label "Anglais" at bounding box center [572, 293] width 45 height 18
click at [550, 287] on input "Anglais" at bounding box center [543, 293] width 17 height 17
radio input "true"
checkbox input "true"
checkbox input "false"
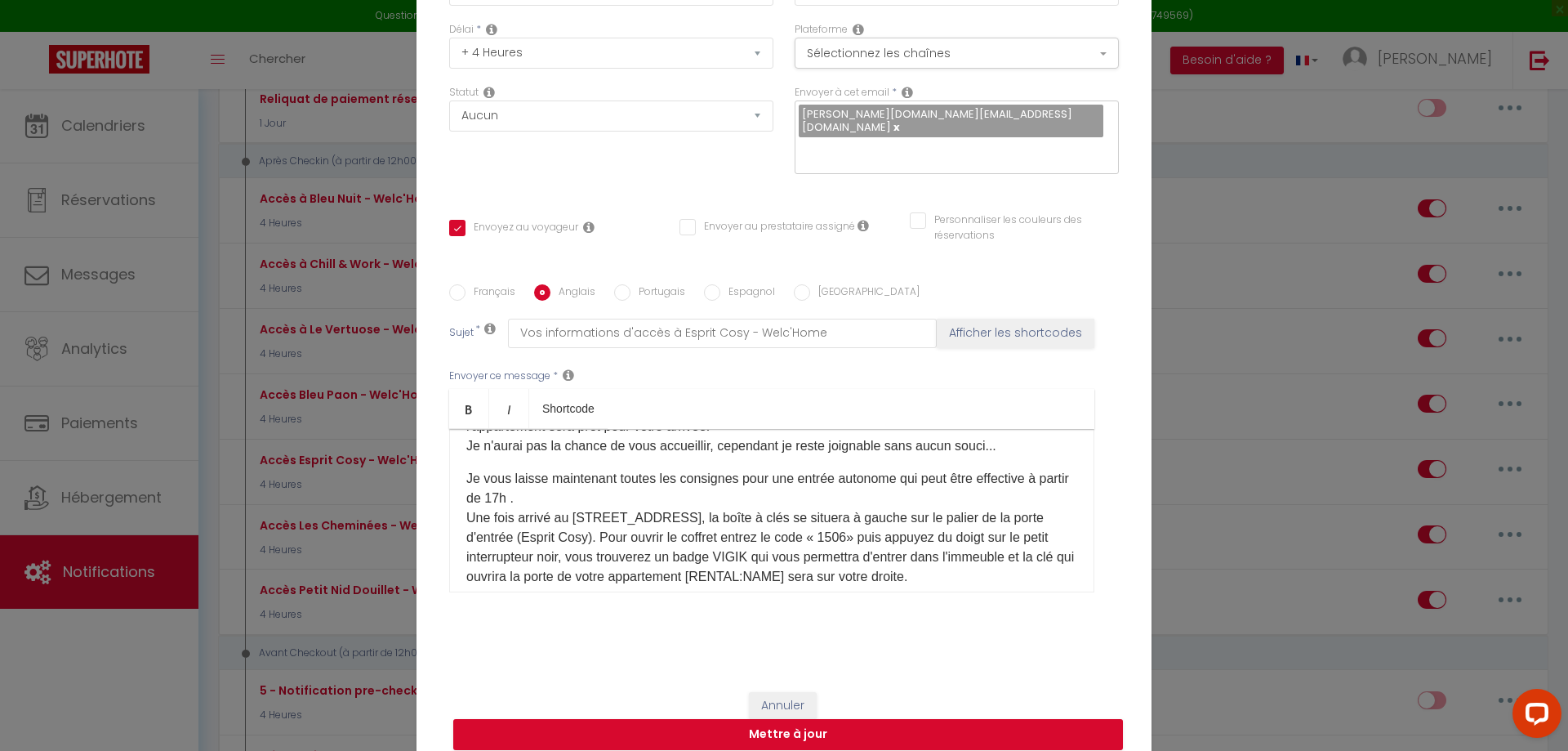
checkbox input "false"
type input "Your access information to Esprit Cosy - Welc'Home"
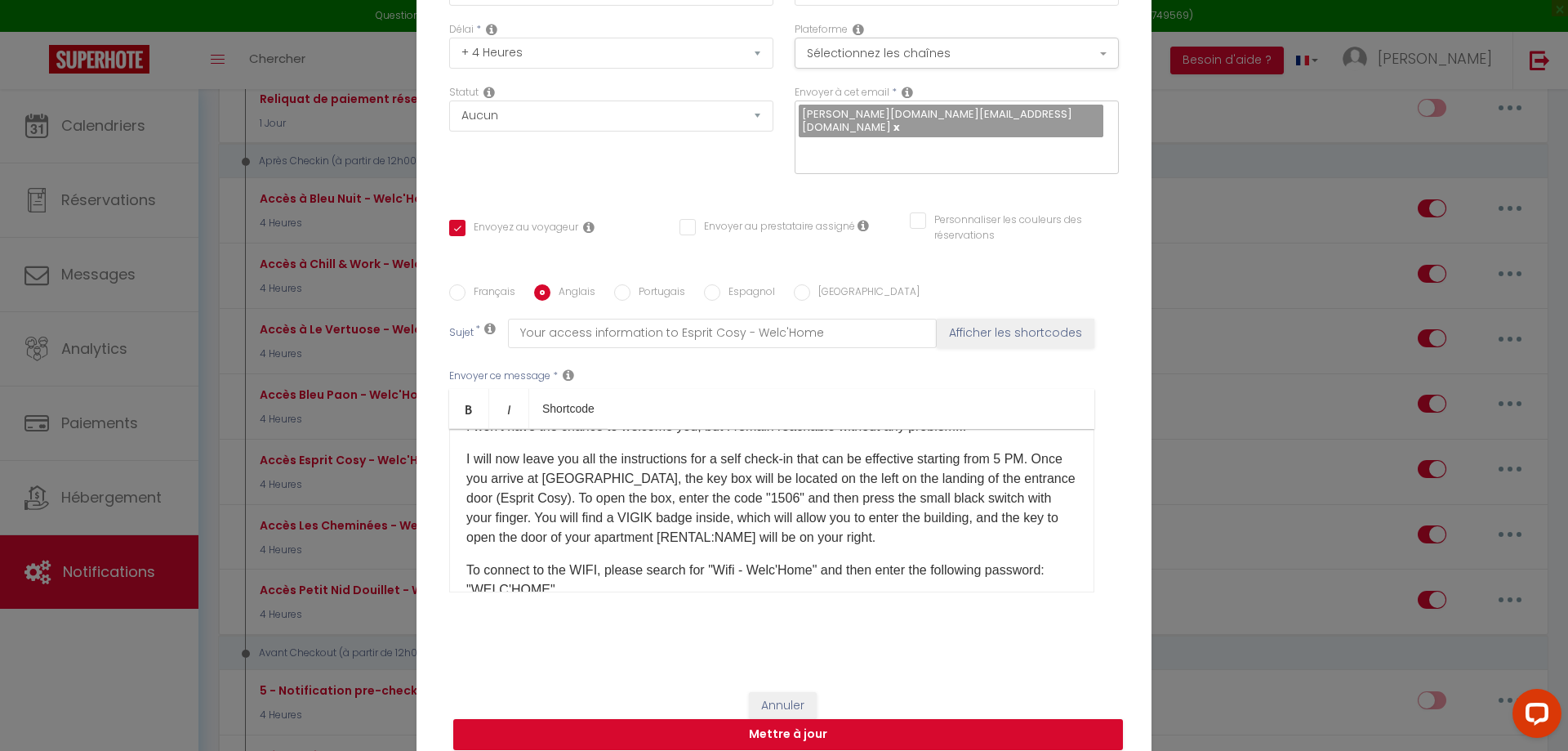
click at [453, 284] on input "Français" at bounding box center [458, 293] width 17 height 17
radio input "true"
checkbox input "true"
checkbox input "false"
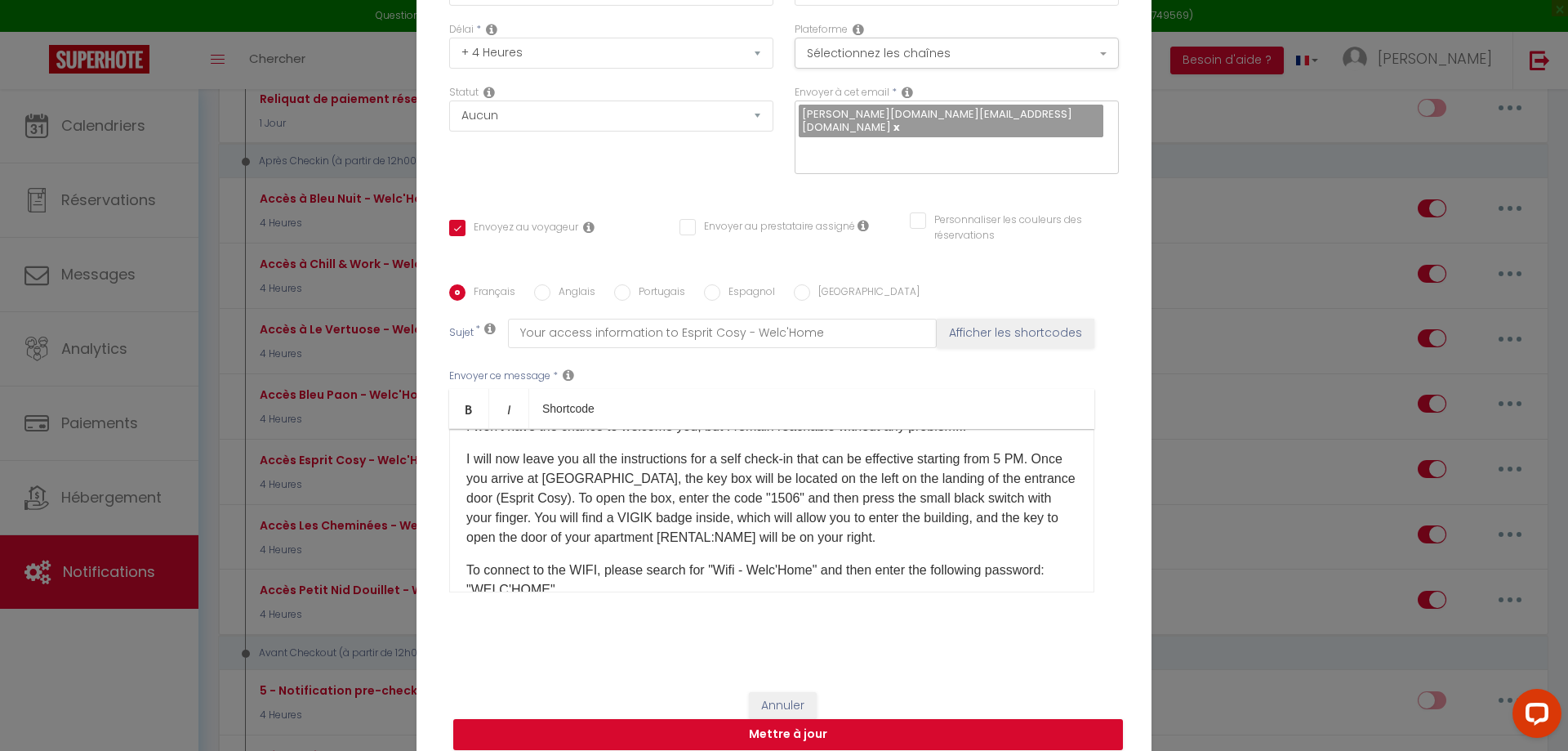
type input "Vos informations d'accès à Esprit Cosy - Welc'Home"
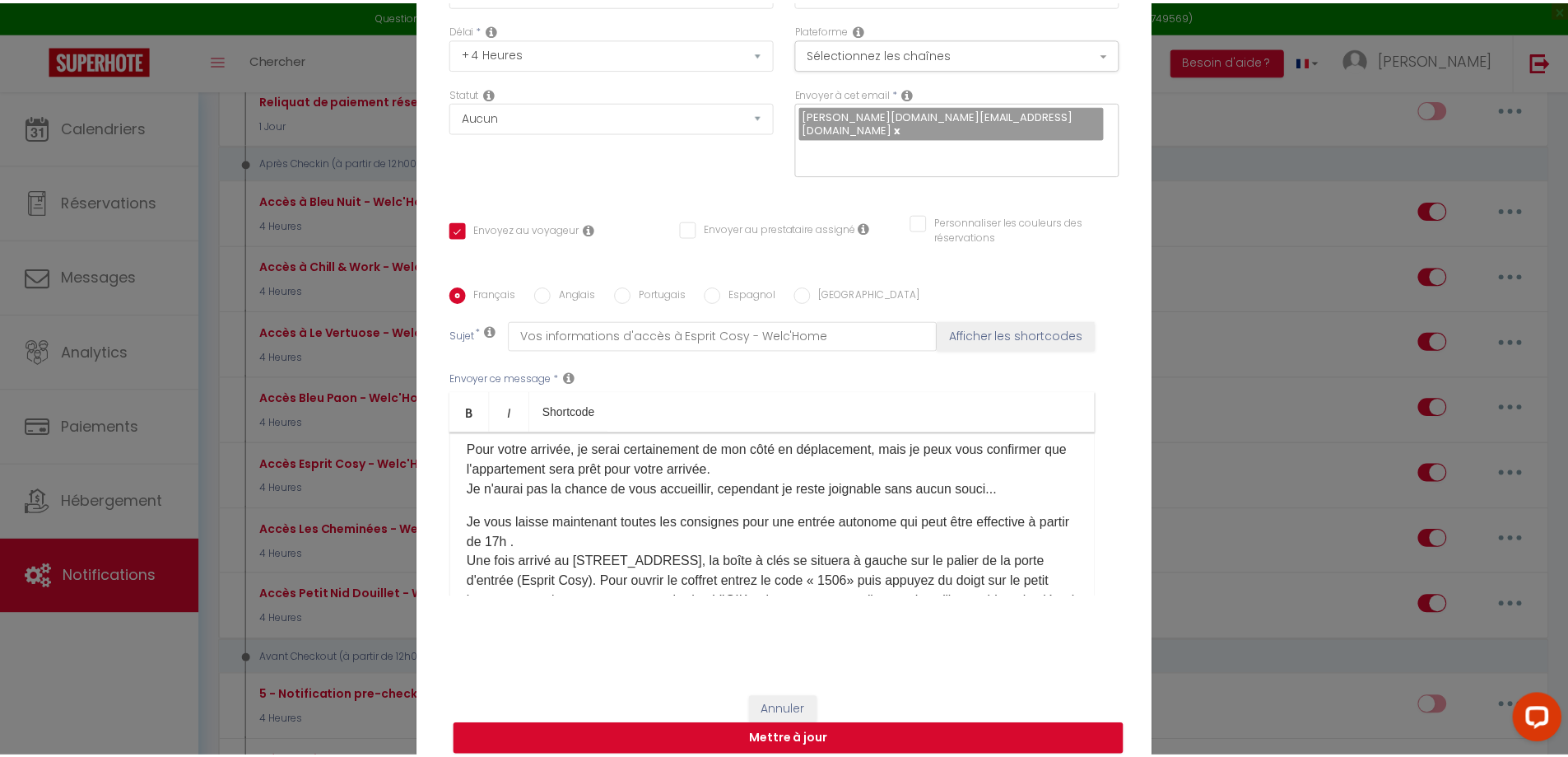
scroll to position [82, 0]
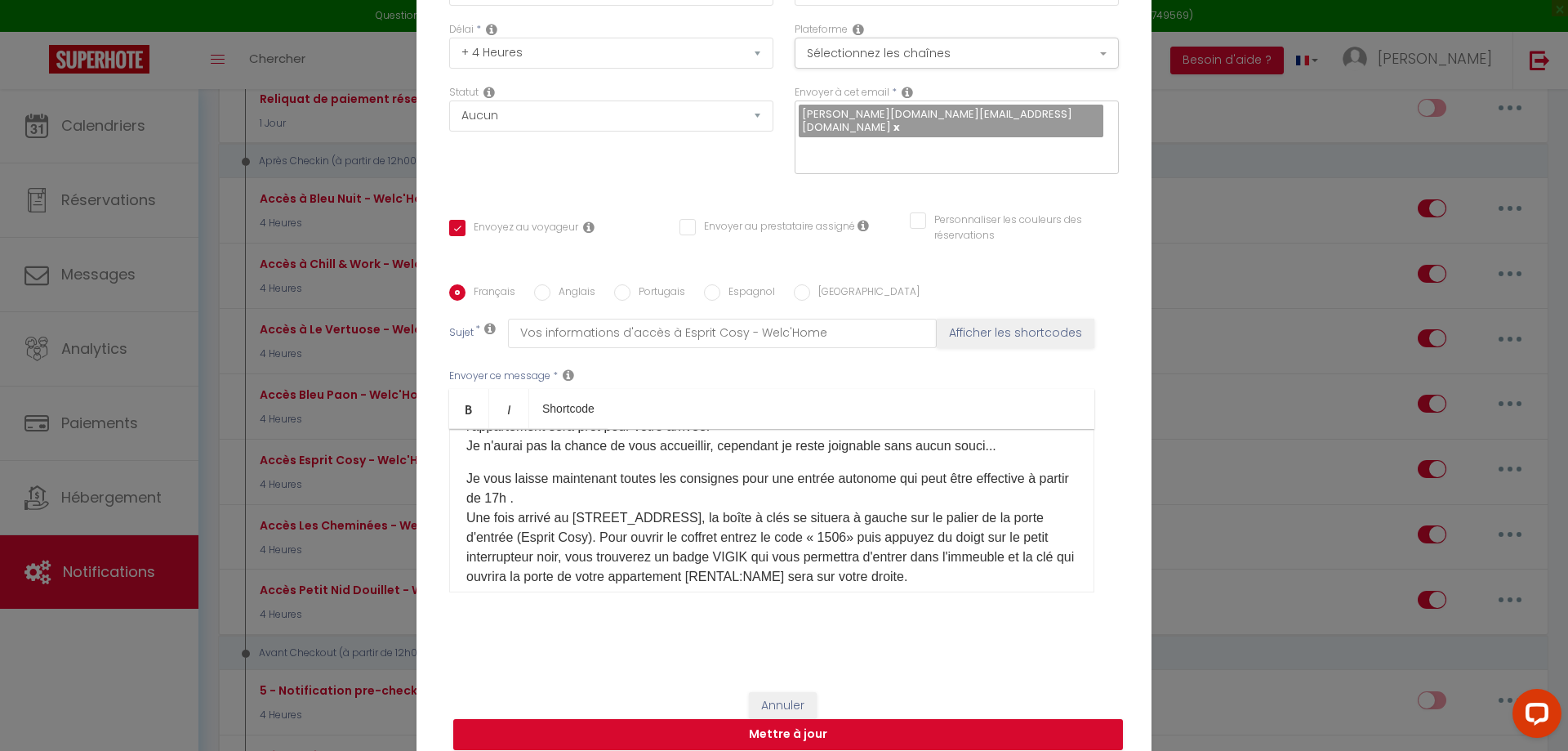
click at [845, 527] on p "Je vous laisse maintenant toutes les consignes pour une entrée autonome qui peu…" at bounding box center [772, 527] width 611 height 117
click at [558, 276] on div "Français Anglais Portugais Espagnol Italien Sujet * Vos informations d'accès à …" at bounding box center [784, 448] width 669 height 378
click at [550, 288] on label "Anglais" at bounding box center [572, 293] width 45 height 18
click at [547, 288] on input "Anglais" at bounding box center [543, 293] width 17 height 17
radio input "true"
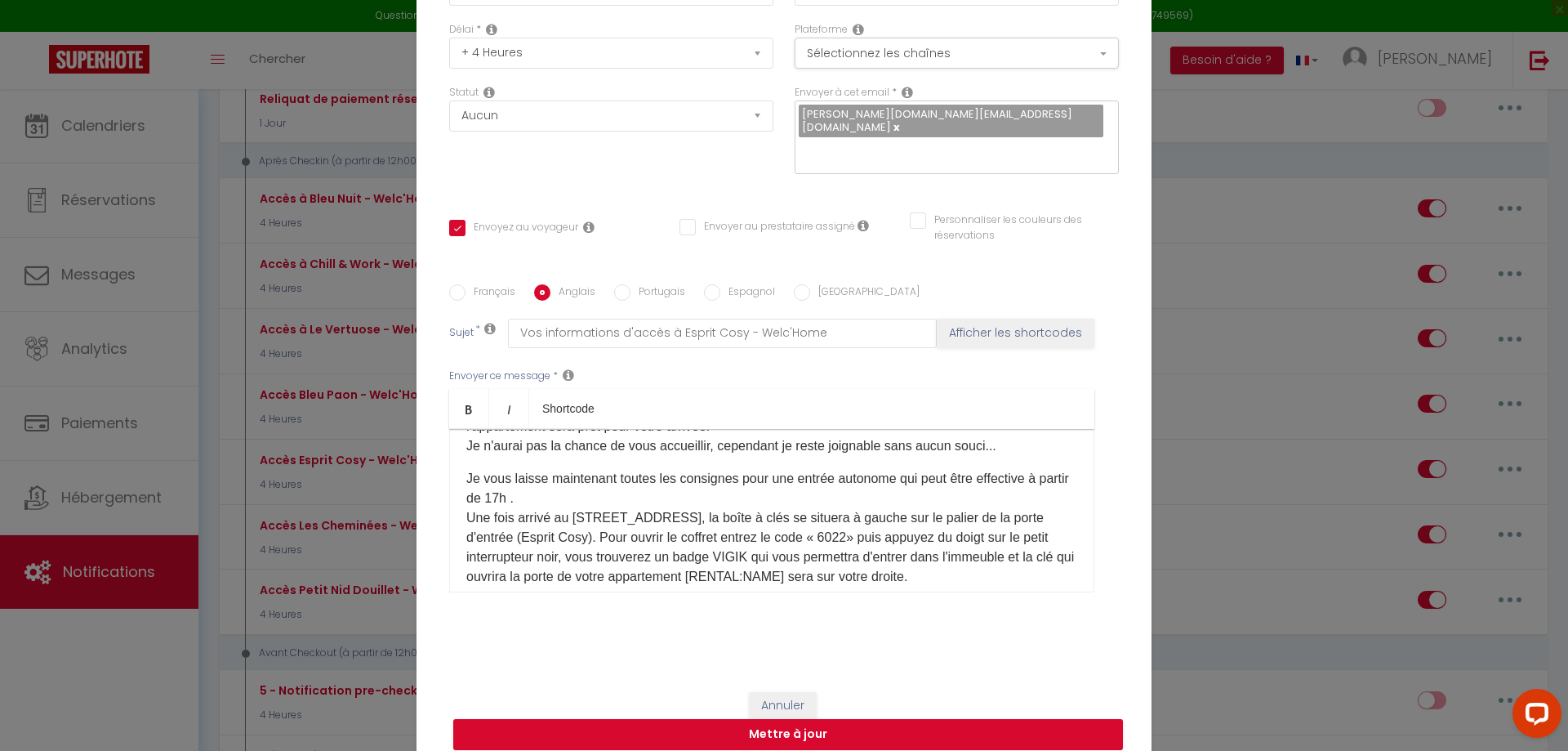
checkbox input "true"
checkbox input "false"
type input "Your access information to Esprit Cosy - Welc'Home"
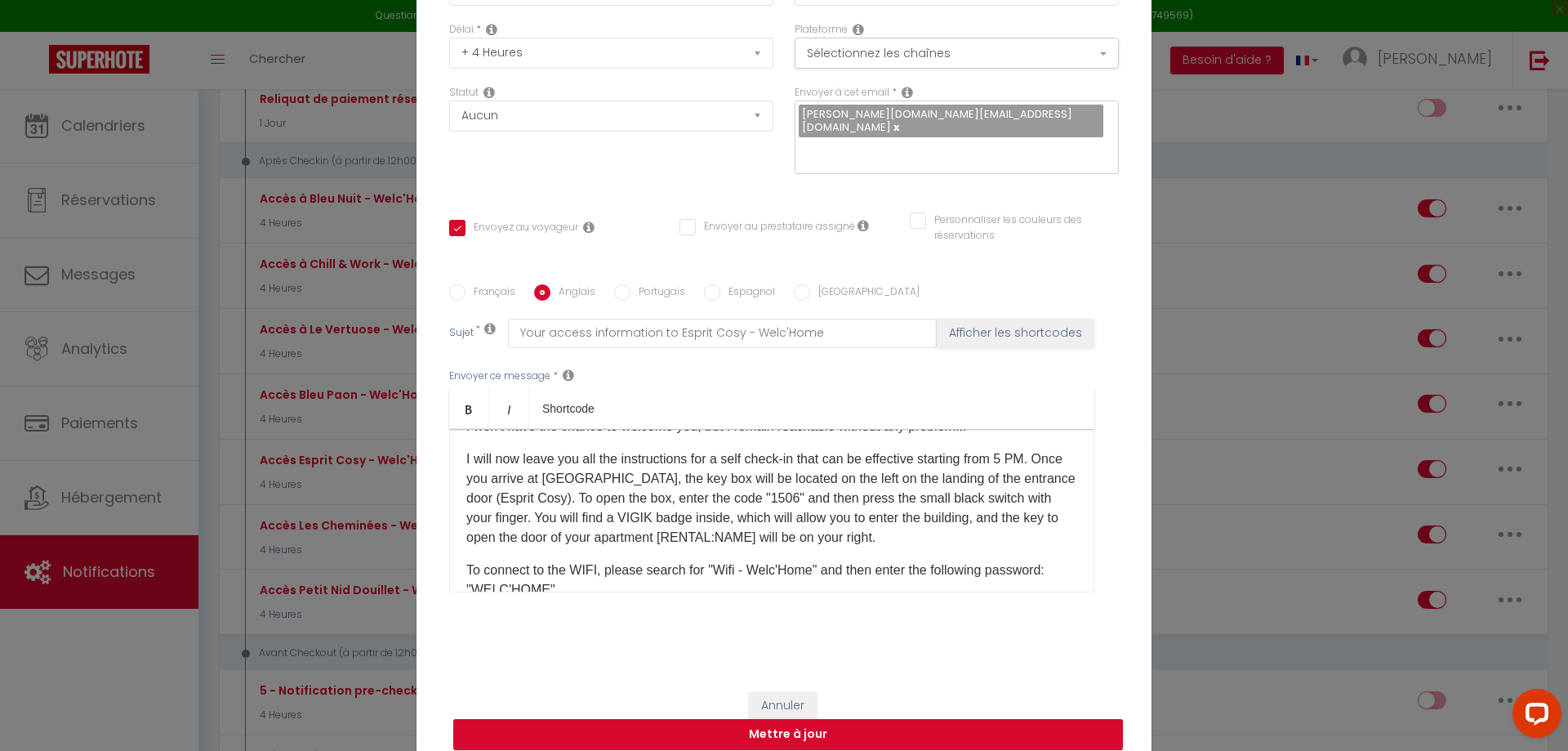
click at [851, 493] on p "I will now leave you all the instructions for a self check-in that can be effec…" at bounding box center [772, 498] width 611 height 98
click at [631, 290] on label "Portugais" at bounding box center [658, 293] width 55 height 18
click at [624, 290] on input "Portugais" at bounding box center [623, 293] width 17 height 17
radio input "true"
checkbox input "true"
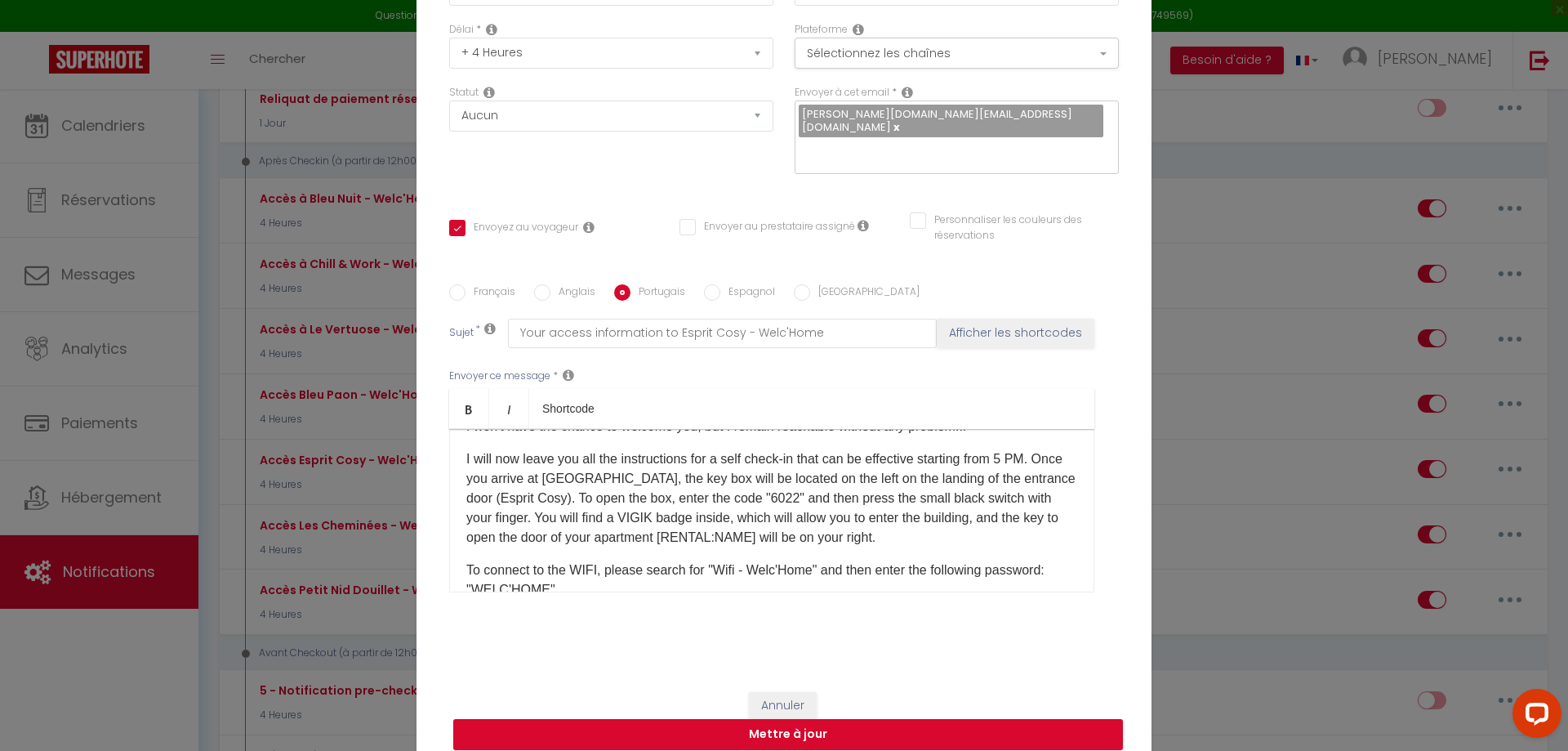
checkbox input "false"
type input "Suas informações de acesso ao Esprit Cosy - Welc'Home"
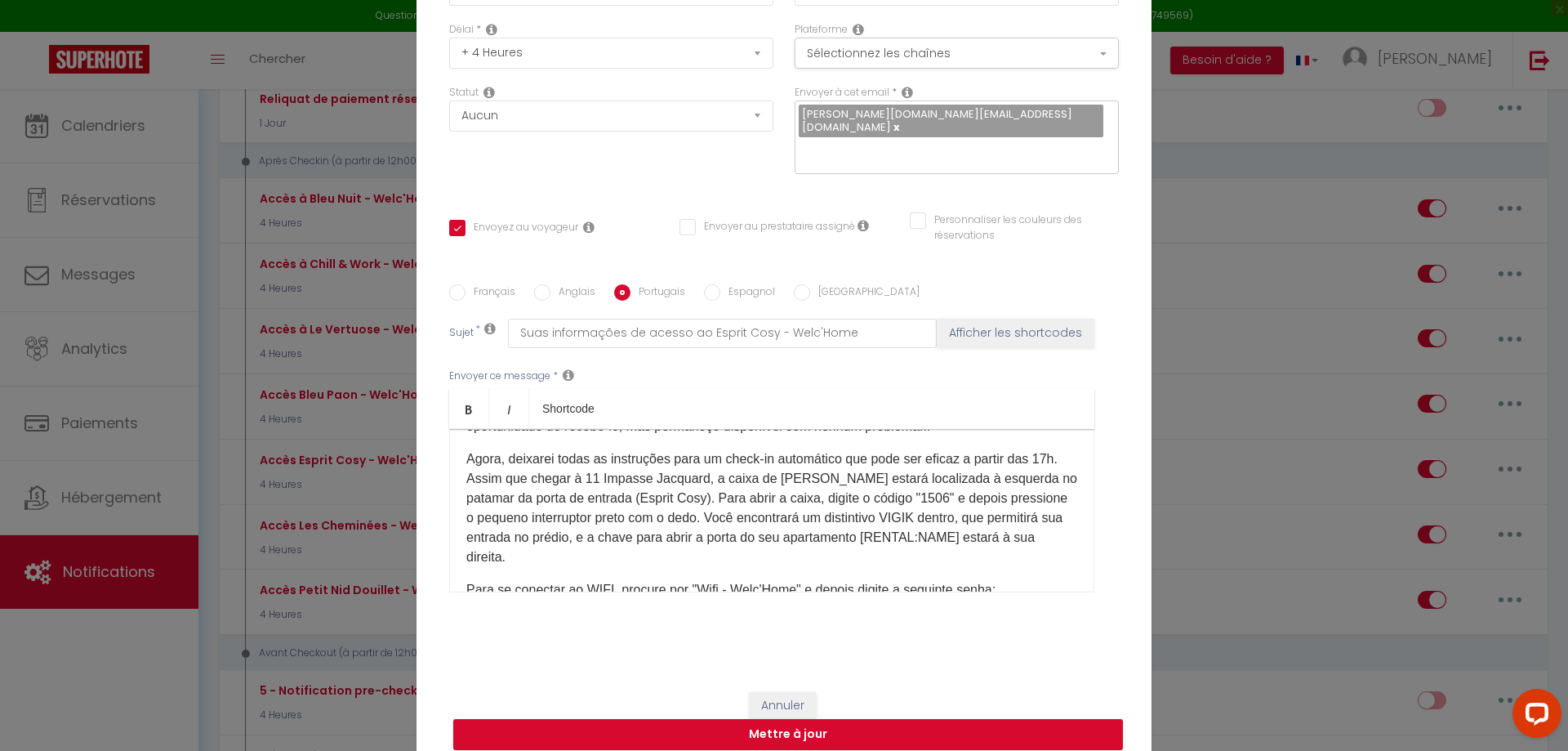
click at [952, 490] on p "Agora, deixarei todas as instruções para um check-in automático que pode ser ef…" at bounding box center [772, 508] width 611 height 117
click at [728, 284] on label "Espagnol" at bounding box center [748, 293] width 55 height 18
click at [721, 284] on input "Espagnol" at bounding box center [712, 293] width 17 height 17
radio input "true"
checkbox input "true"
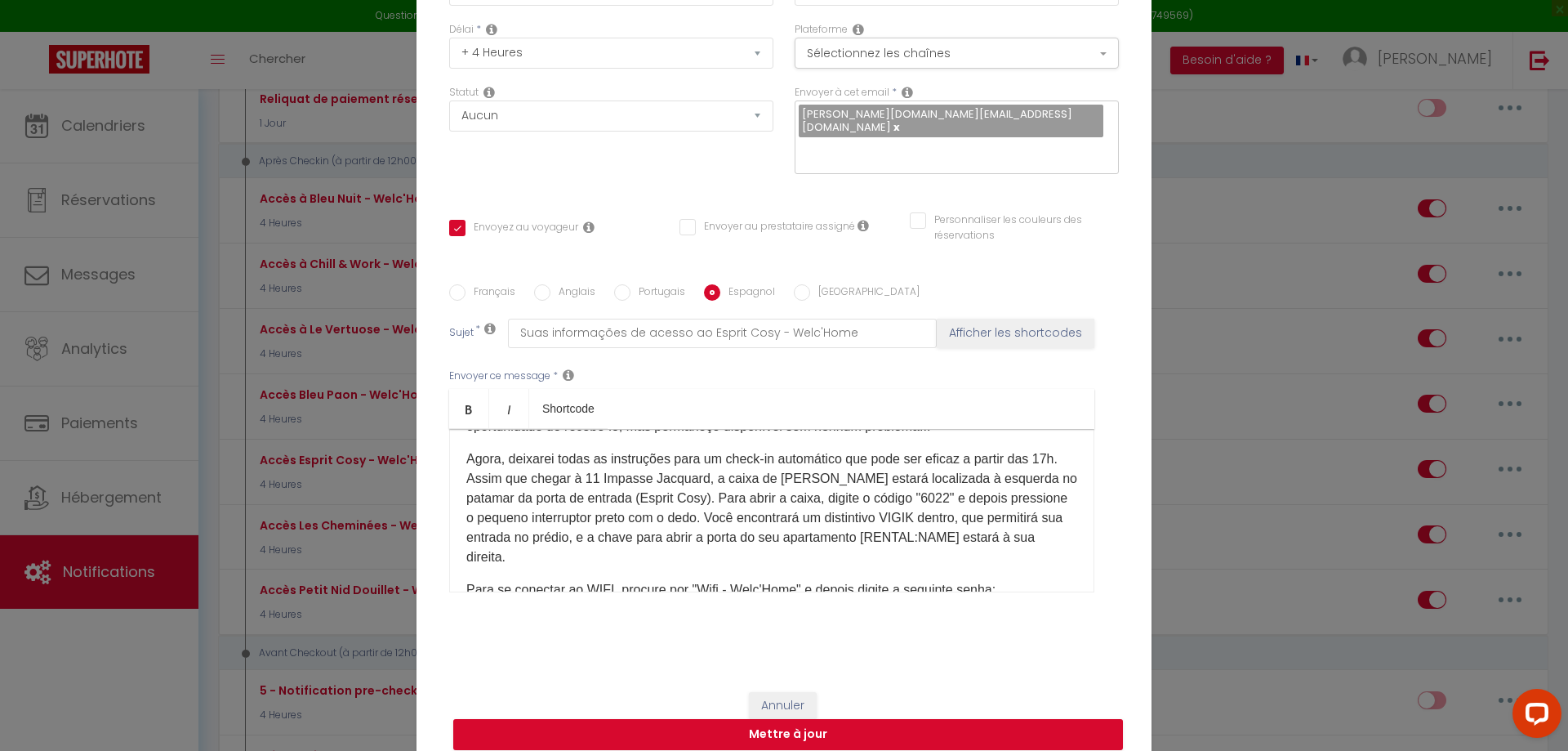
checkbox input "false"
type input "Tu información de acceso a Esprit Cosy - Welc'Home"
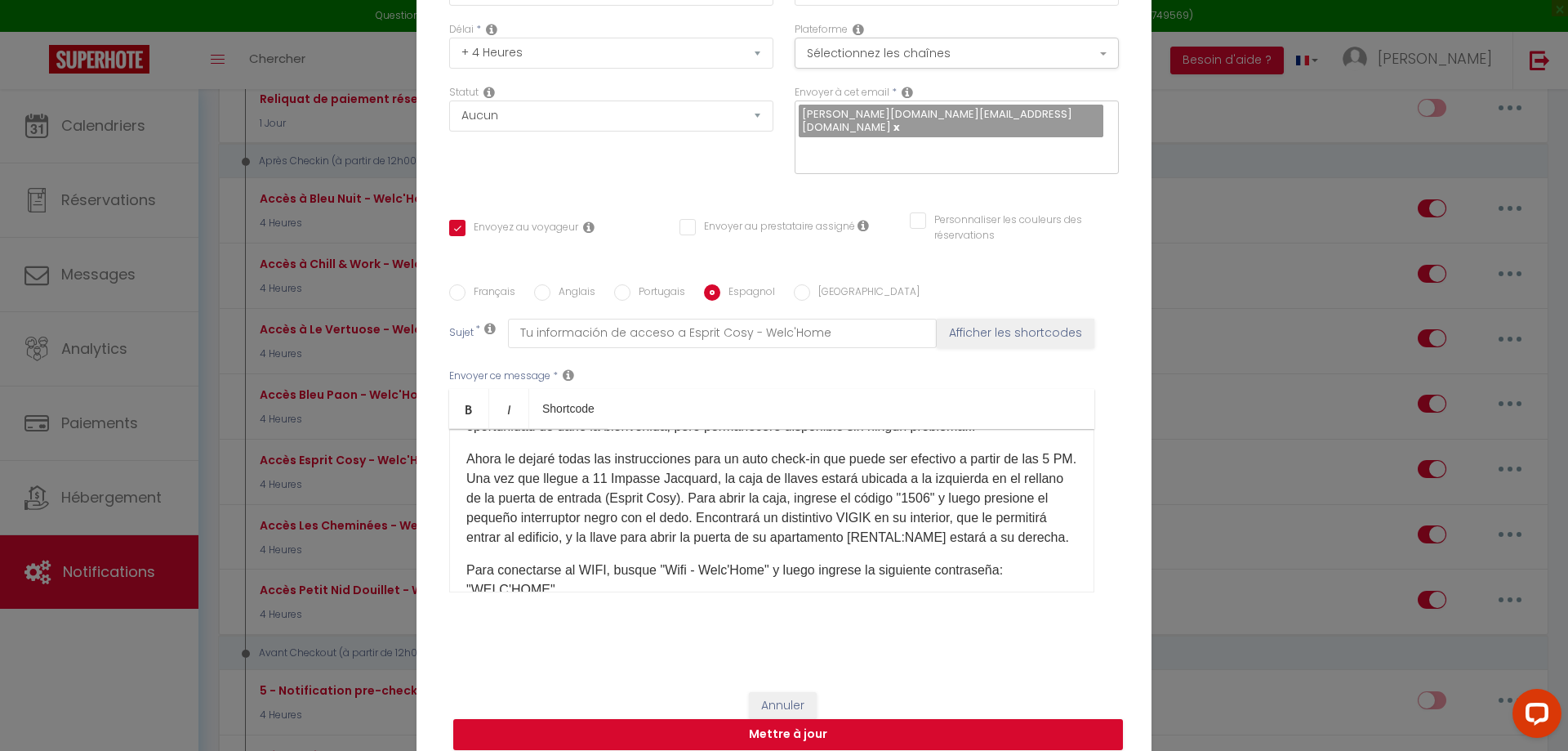
click at [975, 501] on p "Ahora le dejaré todas las instrucciones para un auto check-in que puede ser efe…" at bounding box center [772, 498] width 611 height 98
click at [796, 284] on input "[GEOGRAPHIC_DATA]" at bounding box center [802, 293] width 17 height 17
radio input "true"
checkbox input "true"
checkbox input "false"
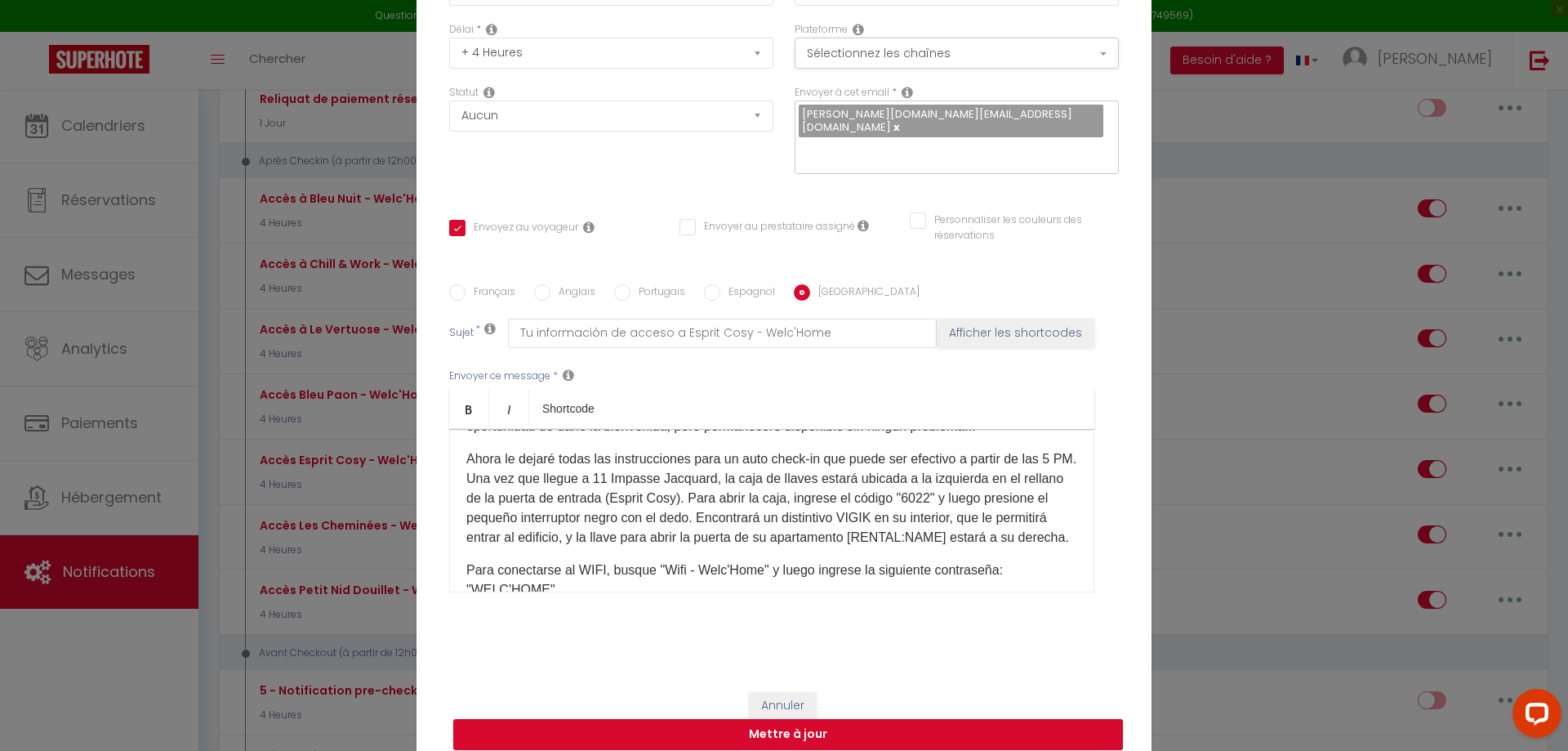
checkbox input "false"
type input "Le tue informazioni di accesso a Esprit Cosy - Welc'Home"
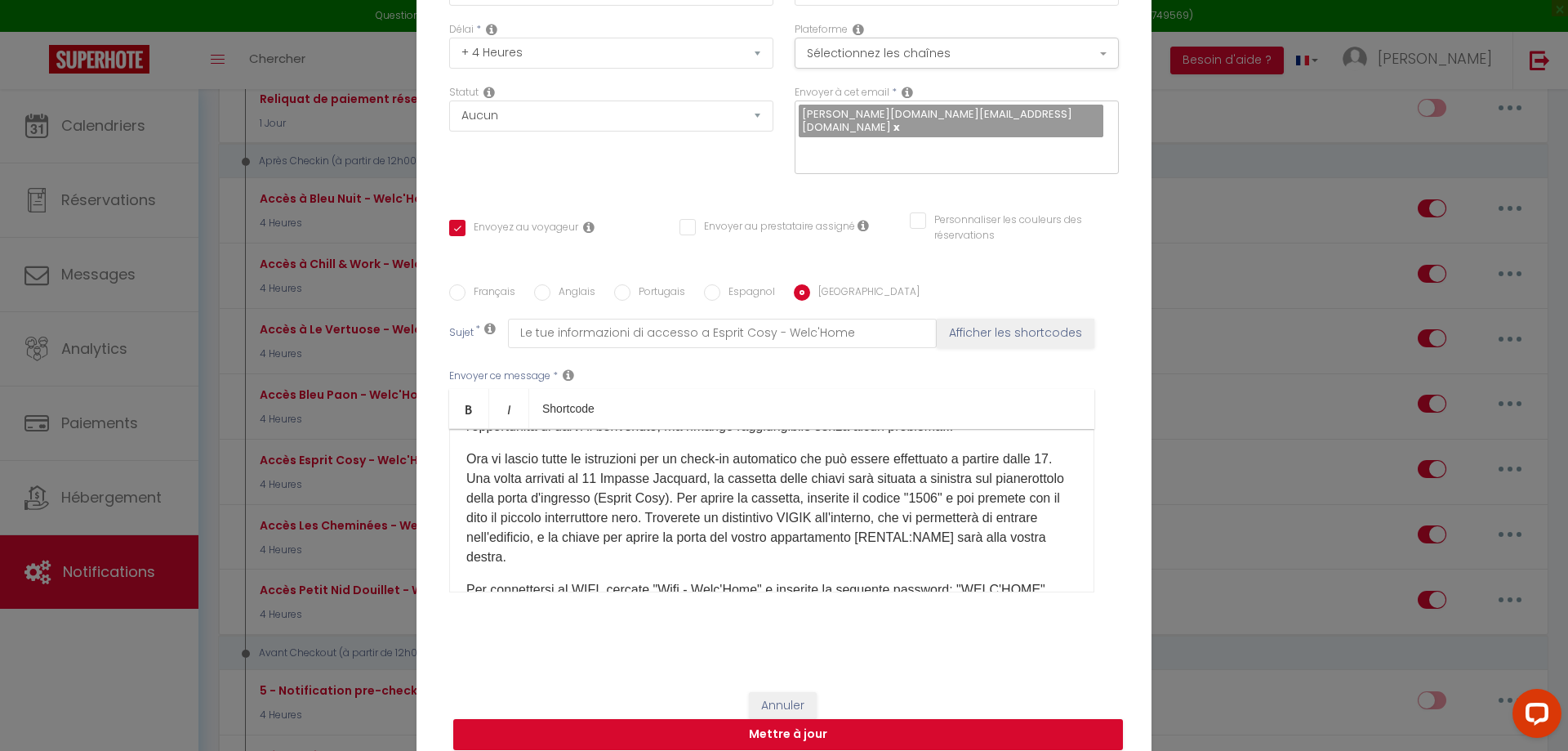
click at [1012, 491] on p "Ora vi lascio tutte le istruzioni per un check-in automatico che può essere eff…" at bounding box center [772, 508] width 611 height 117
click at [802, 728] on button "Mettre à jour" at bounding box center [788, 734] width 669 height 31
checkbox input "true"
checkbox input "false"
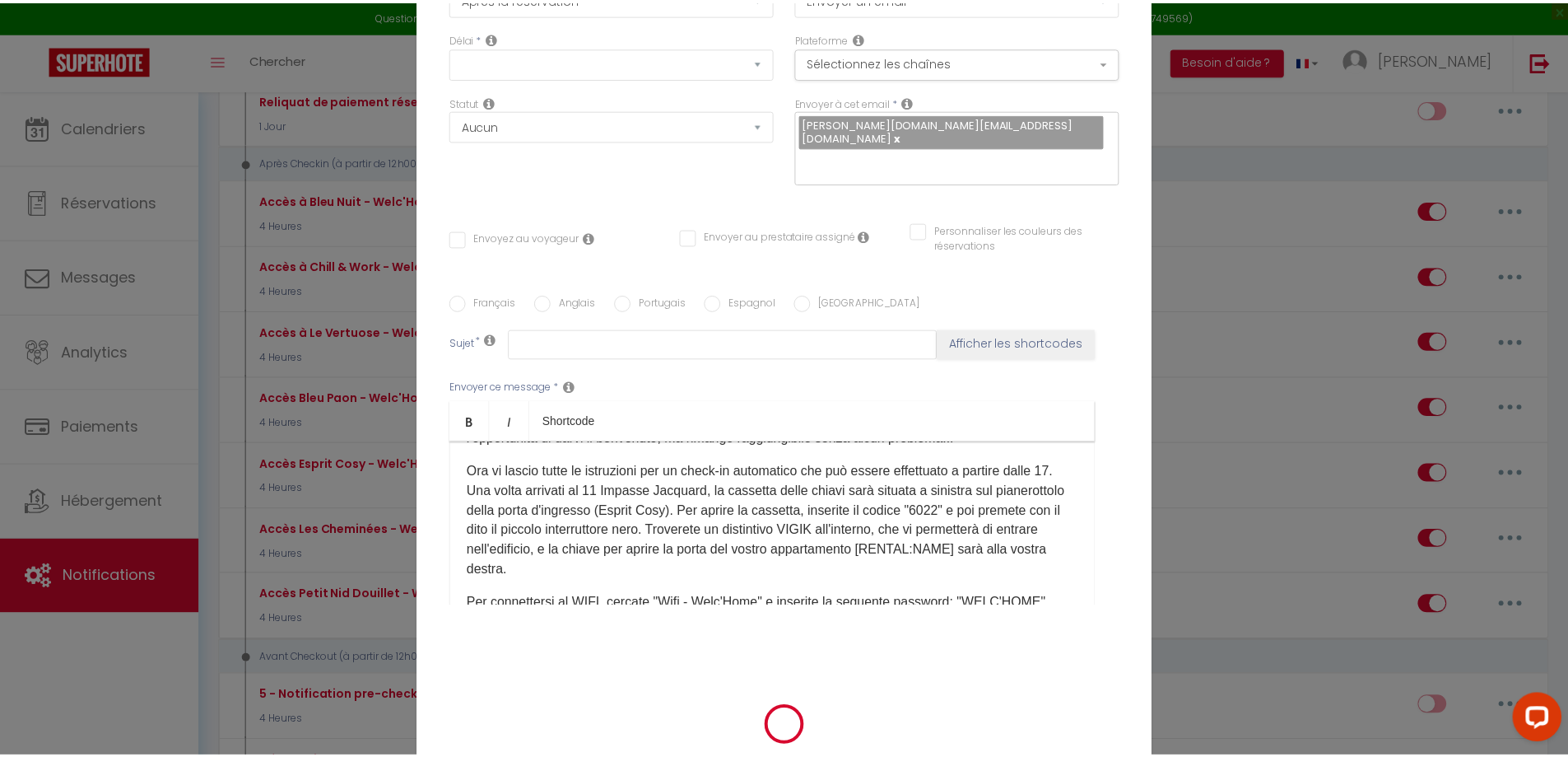
scroll to position [0, 0]
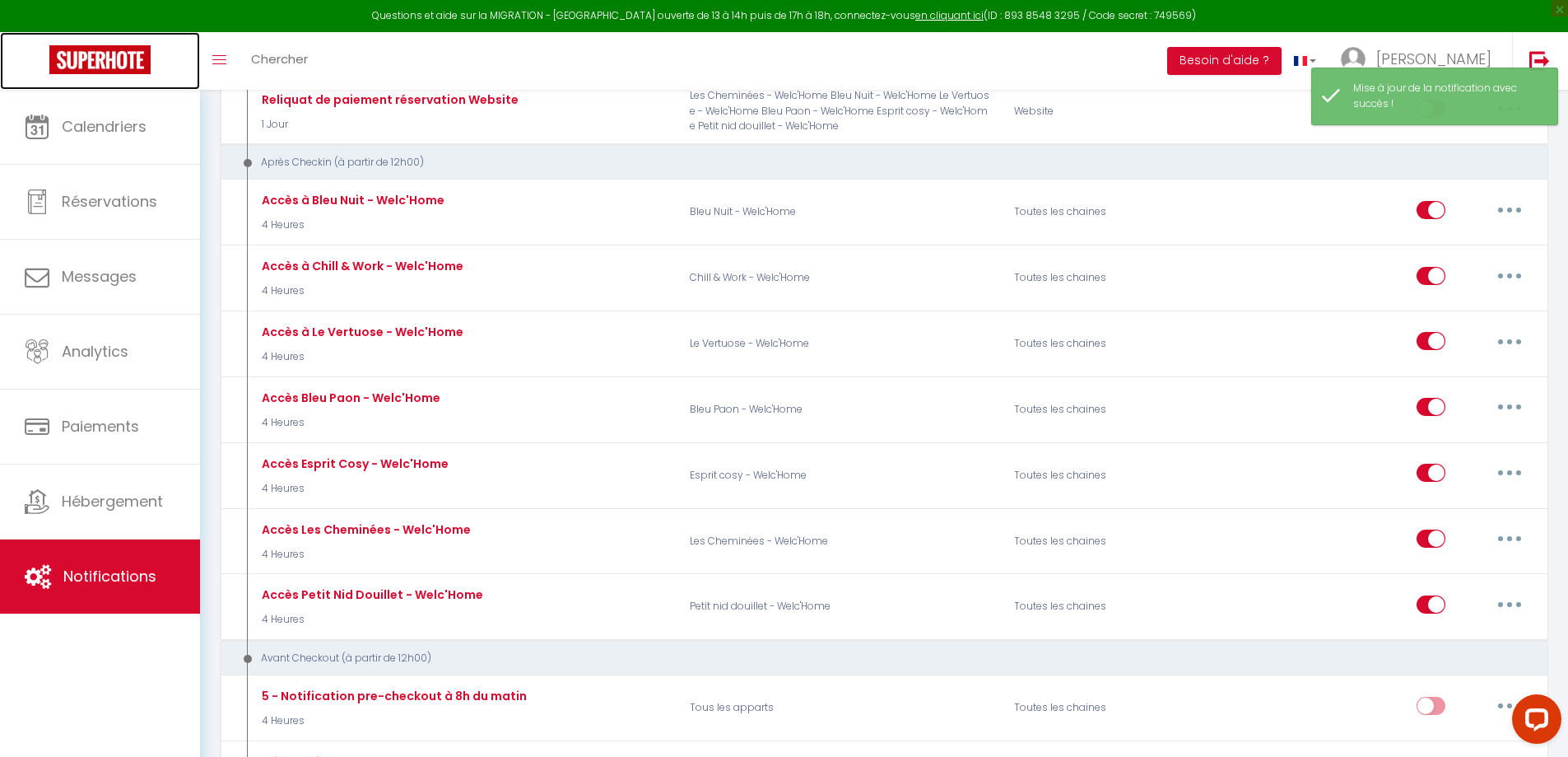
click at [64, 74] on img at bounding box center [100, 59] width 102 height 29
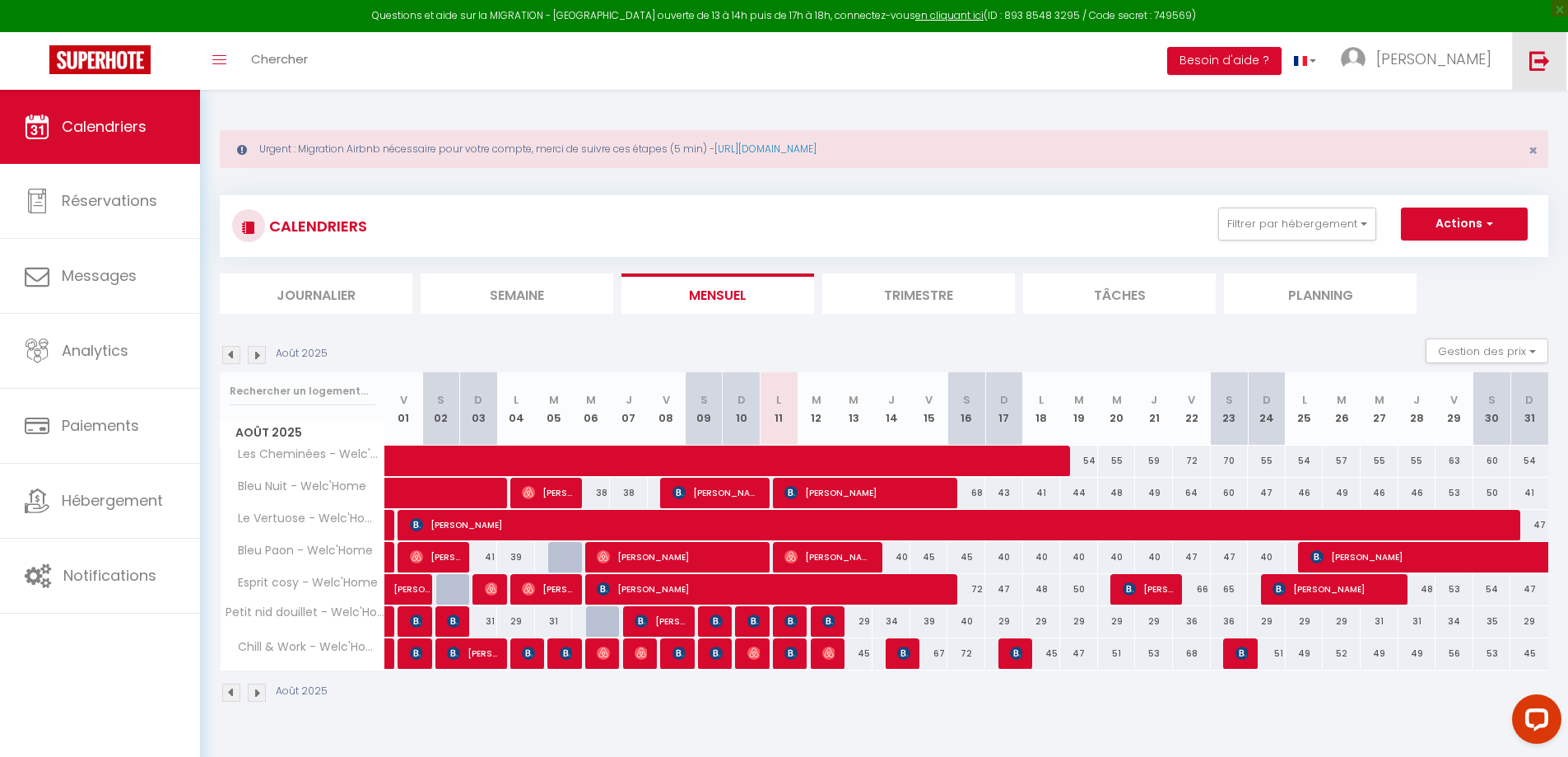
click at [1535, 62] on img at bounding box center [1539, 60] width 20 height 20
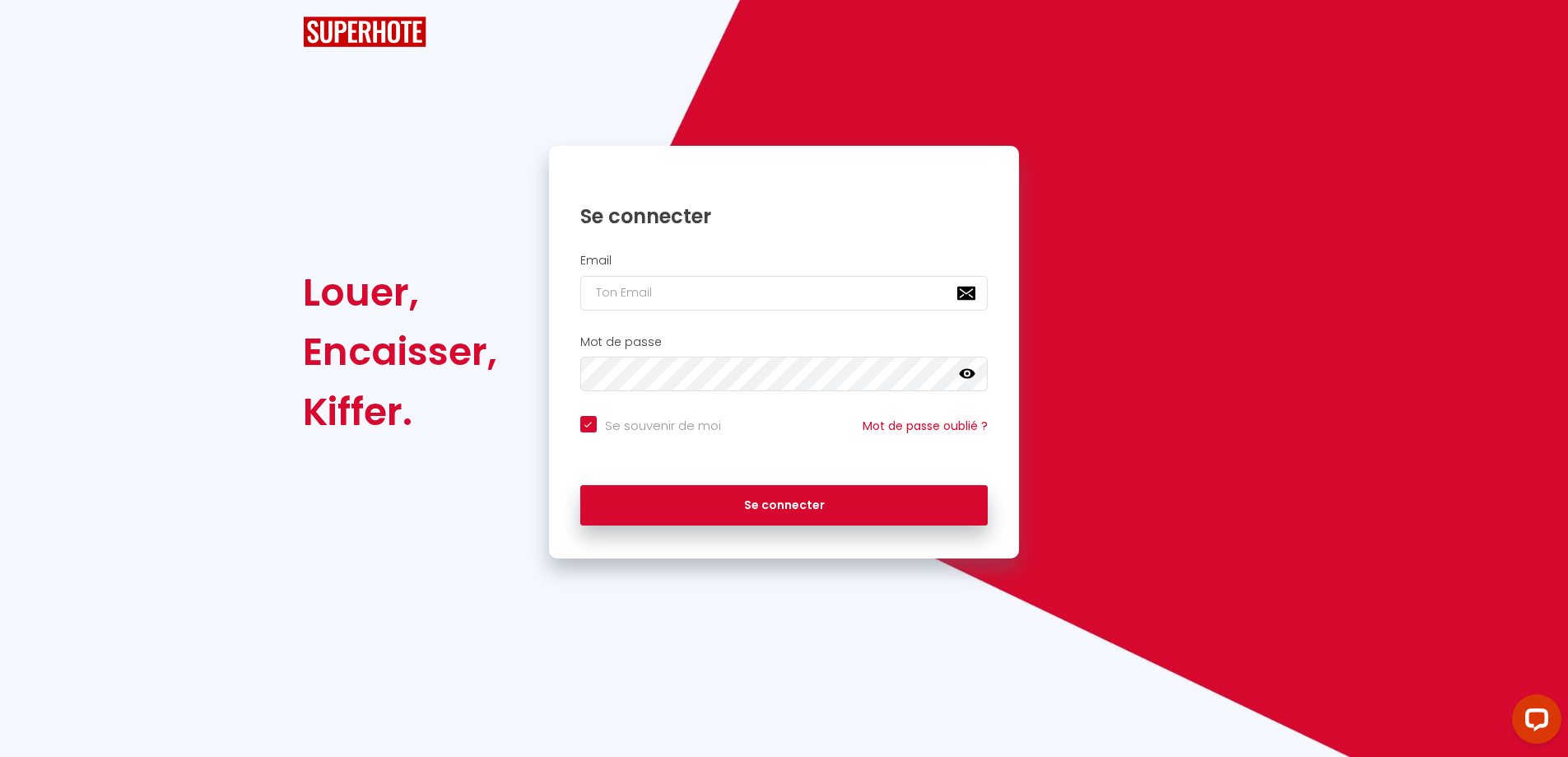
checkbox input "true"
